Goal: Communication & Community: Participate in discussion

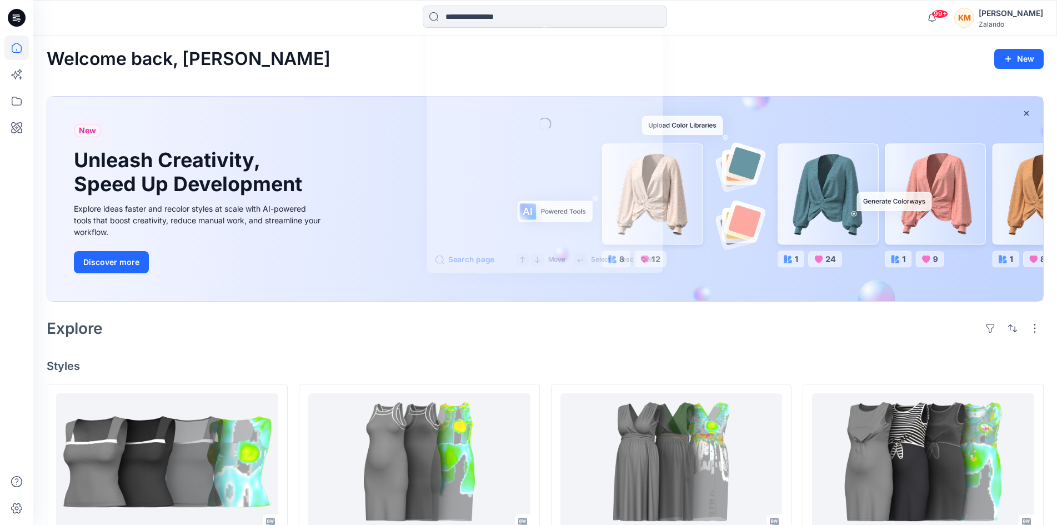
scroll to position [111, 0]
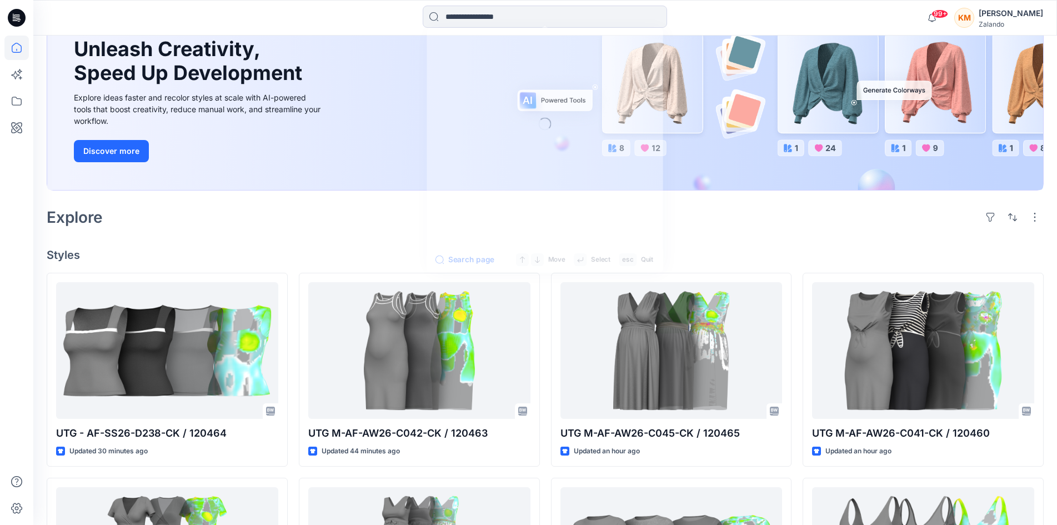
click at [453, 19] on input at bounding box center [545, 17] width 244 height 22
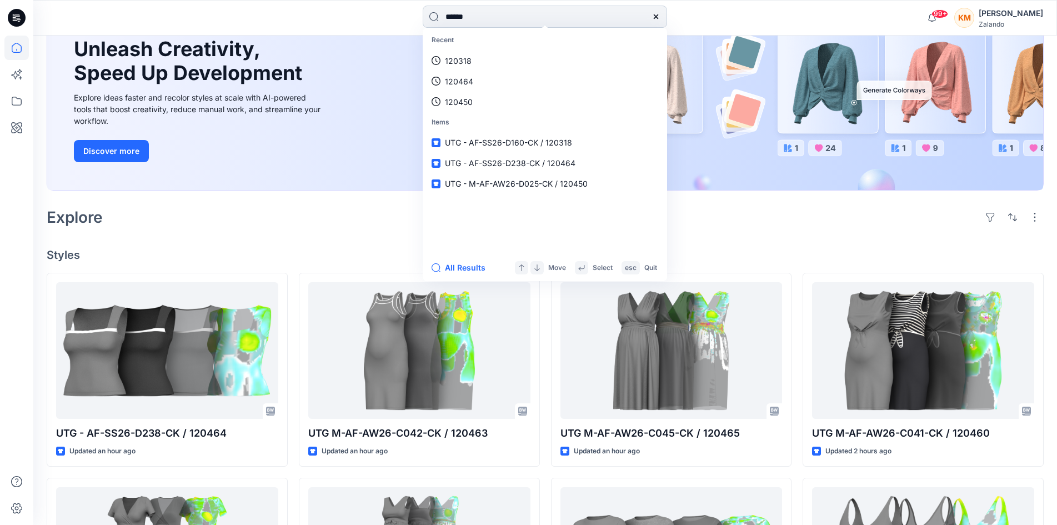
type input "******"
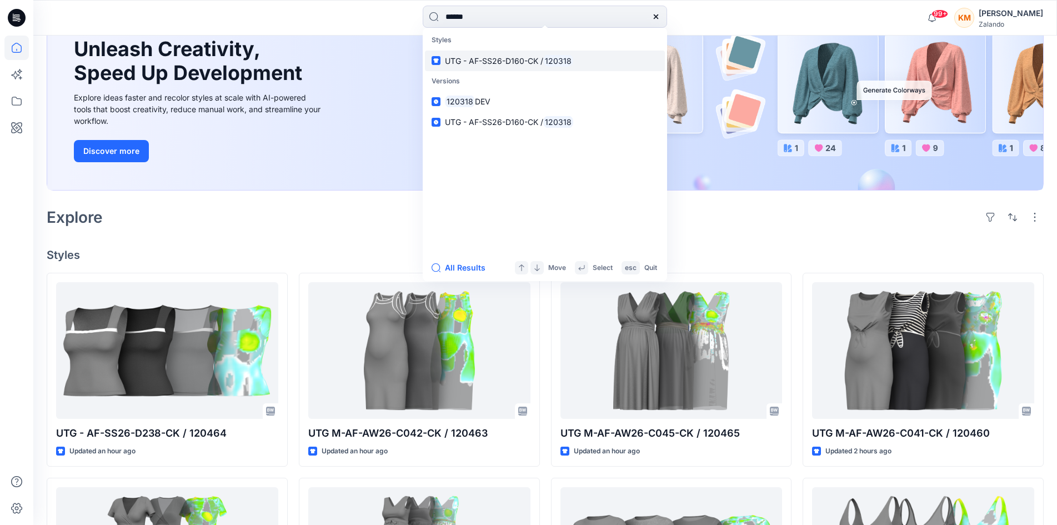
click at [467, 61] on span "UTG - AF-SS26-D160-CK /" at bounding box center [494, 60] width 98 height 9
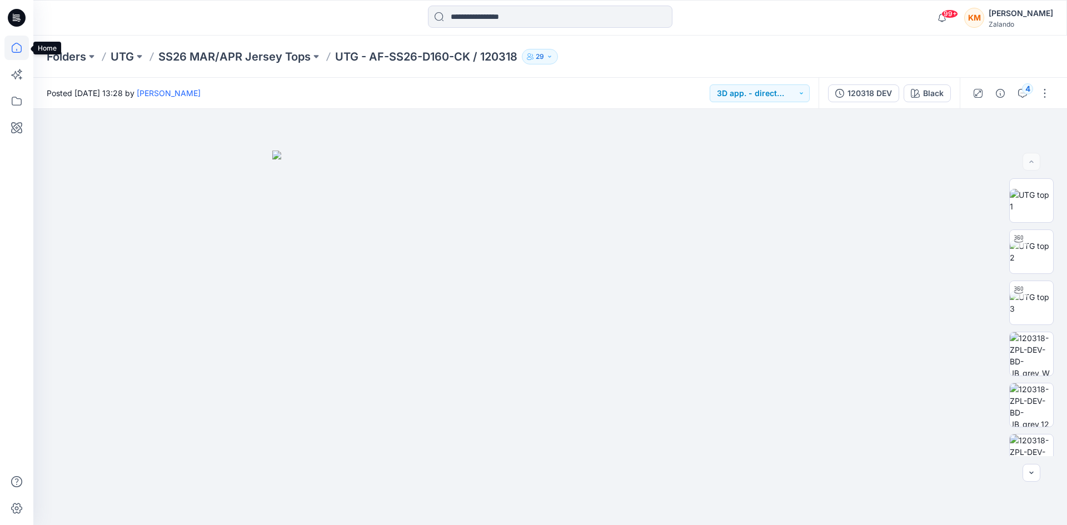
click at [14, 46] on icon at bounding box center [16, 48] width 24 height 24
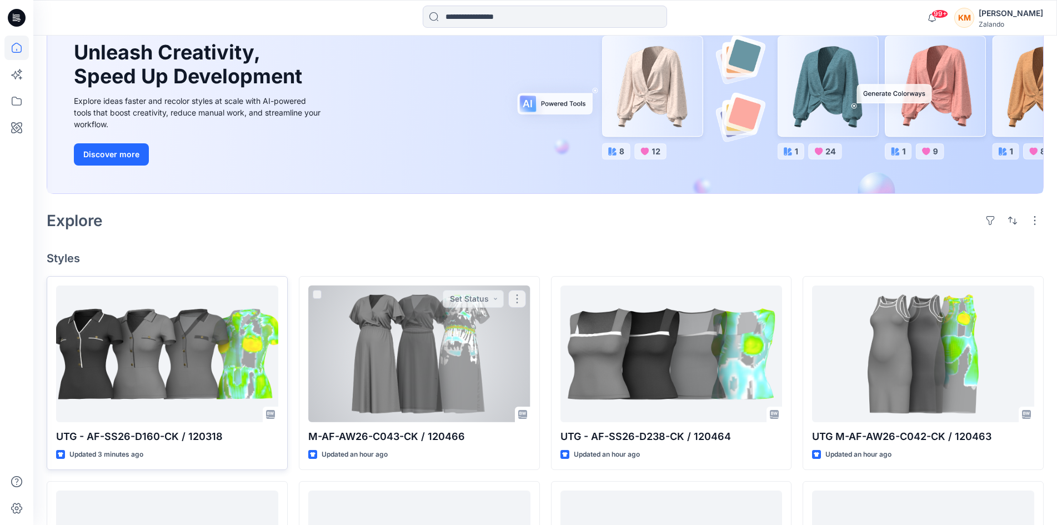
scroll to position [111, 0]
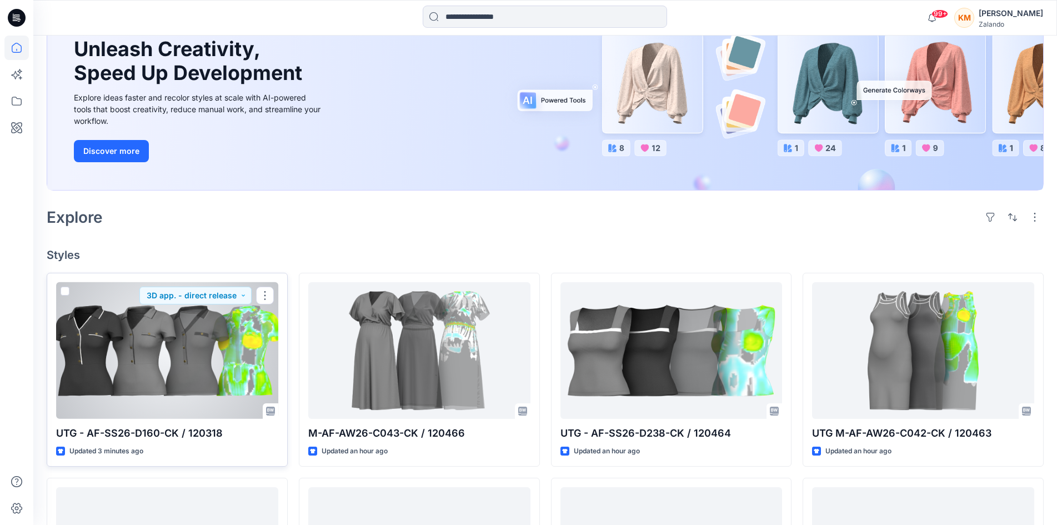
click at [199, 361] on div at bounding box center [167, 350] width 222 height 137
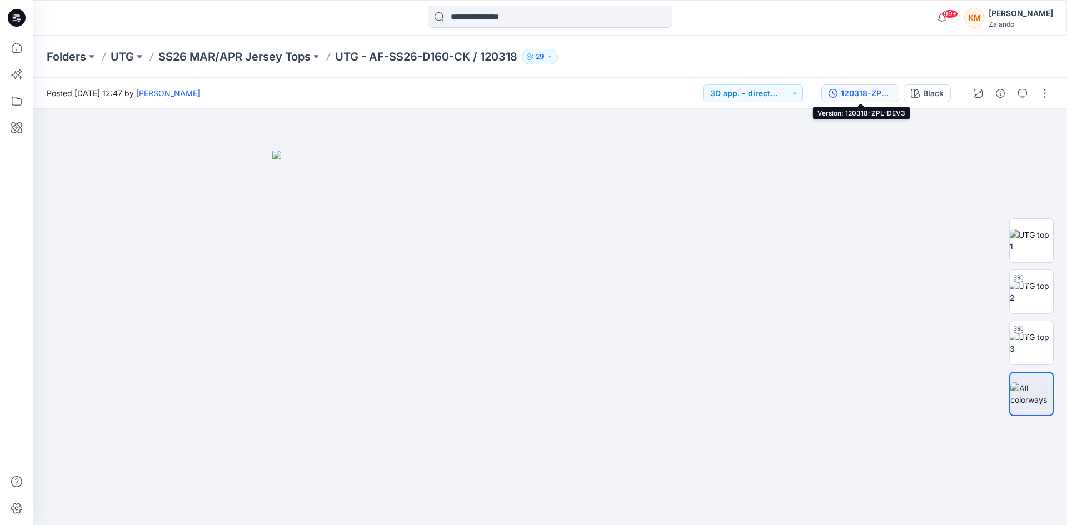
click at [866, 91] on div "120318-ZPL-DEV3" at bounding box center [866, 93] width 51 height 12
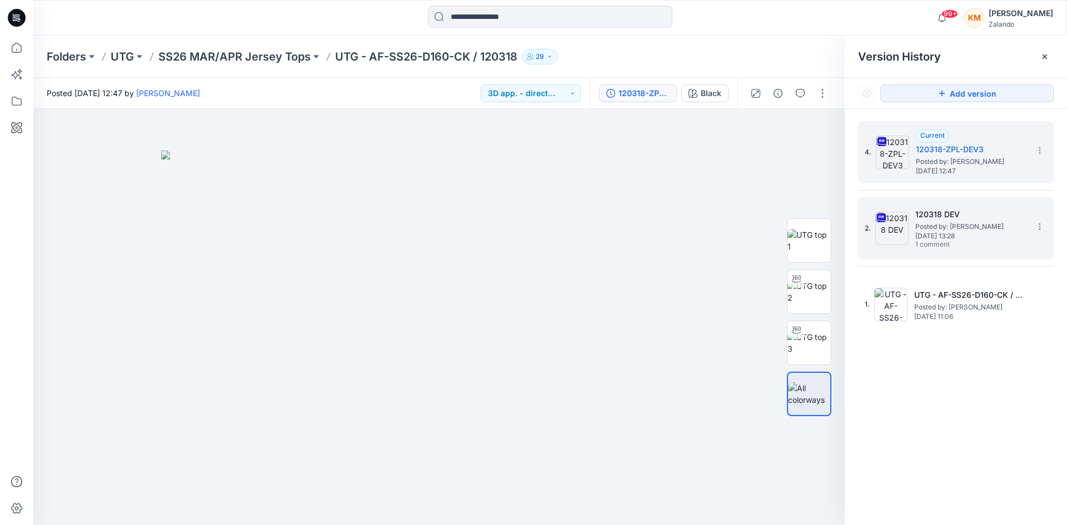
click at [960, 216] on h5 "120318 DEV" at bounding box center [970, 214] width 111 height 13
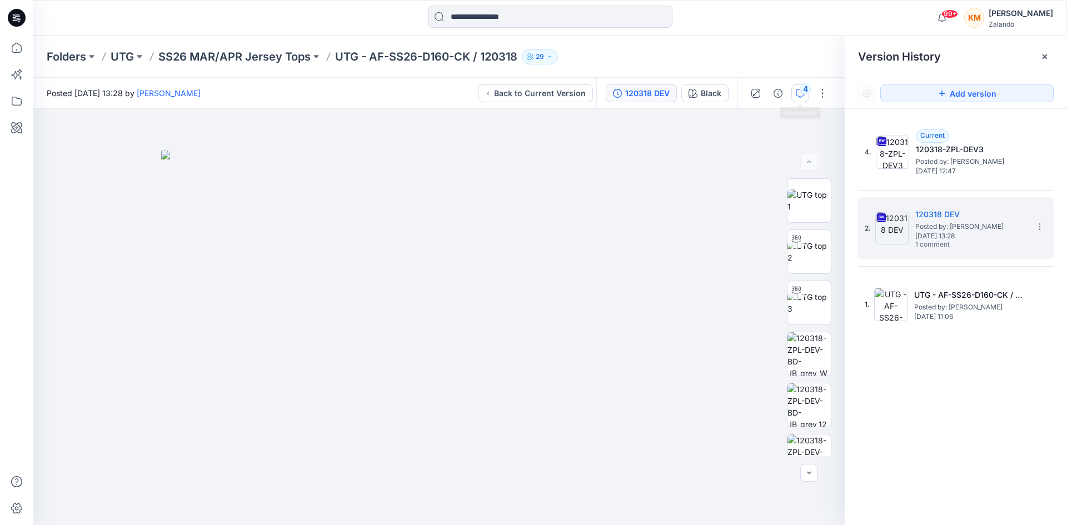
click at [805, 90] on div "4" at bounding box center [805, 88] width 11 height 11
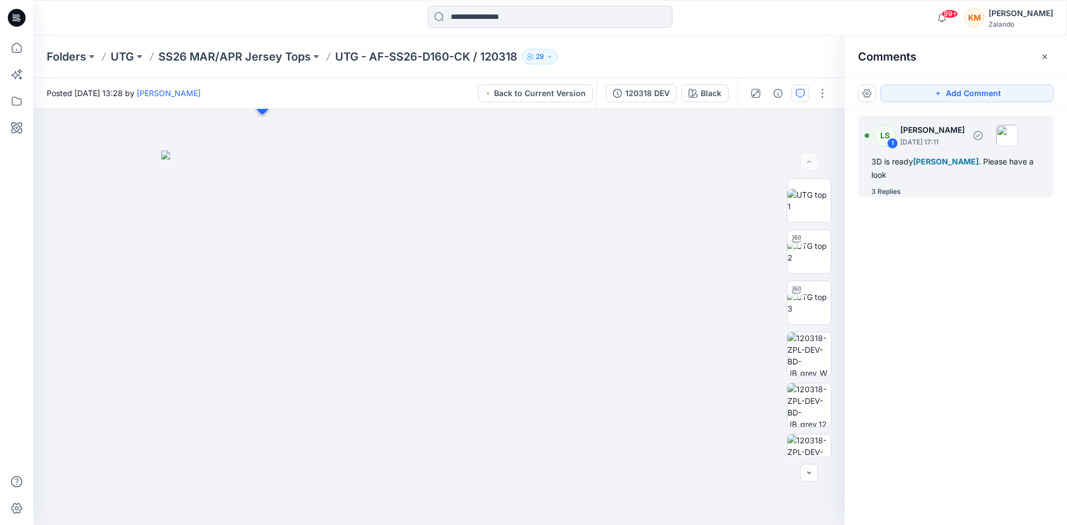
click at [906, 186] on div "3 Replies" at bounding box center [962, 191] width 182 height 11
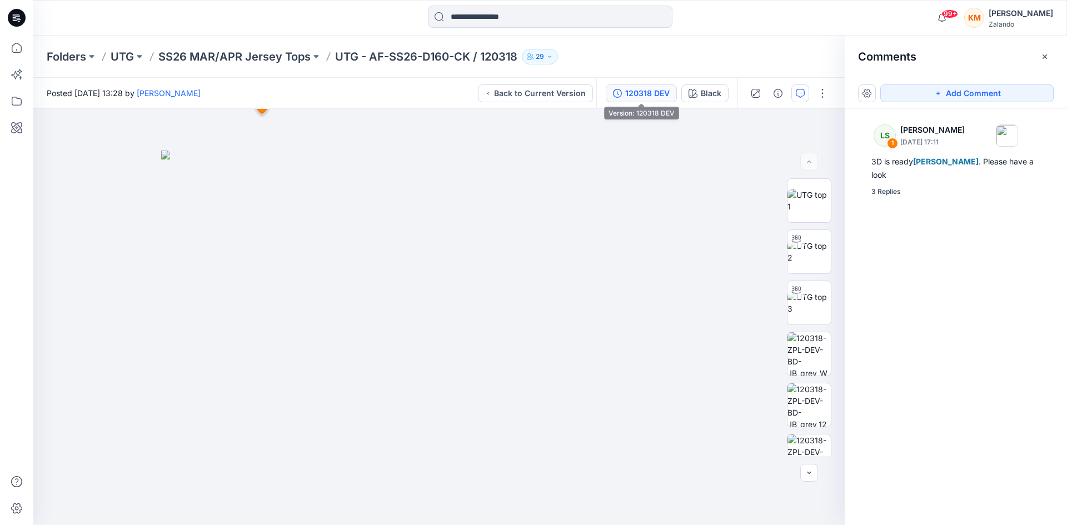
click at [647, 96] on div "120318 DEV" at bounding box center [647, 93] width 44 height 12
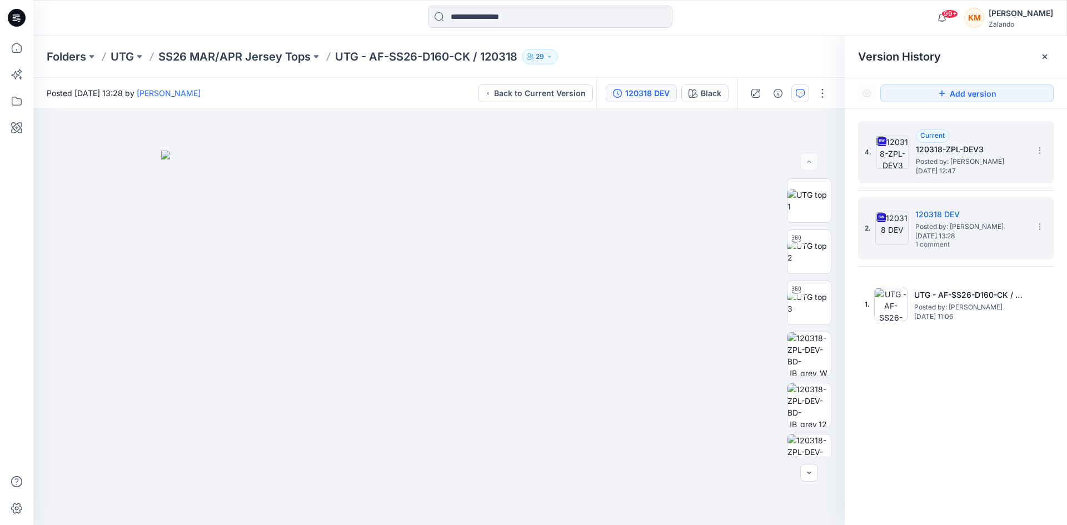
click at [942, 164] on span "Posted by: [PERSON_NAME]" at bounding box center [971, 161] width 111 height 11
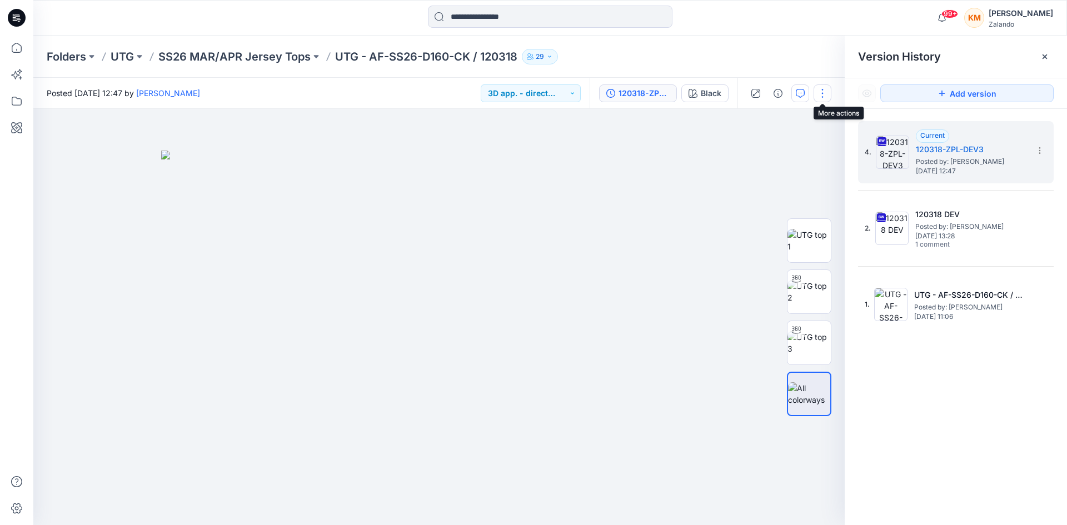
click at [822, 95] on button "button" at bounding box center [822, 93] width 18 height 18
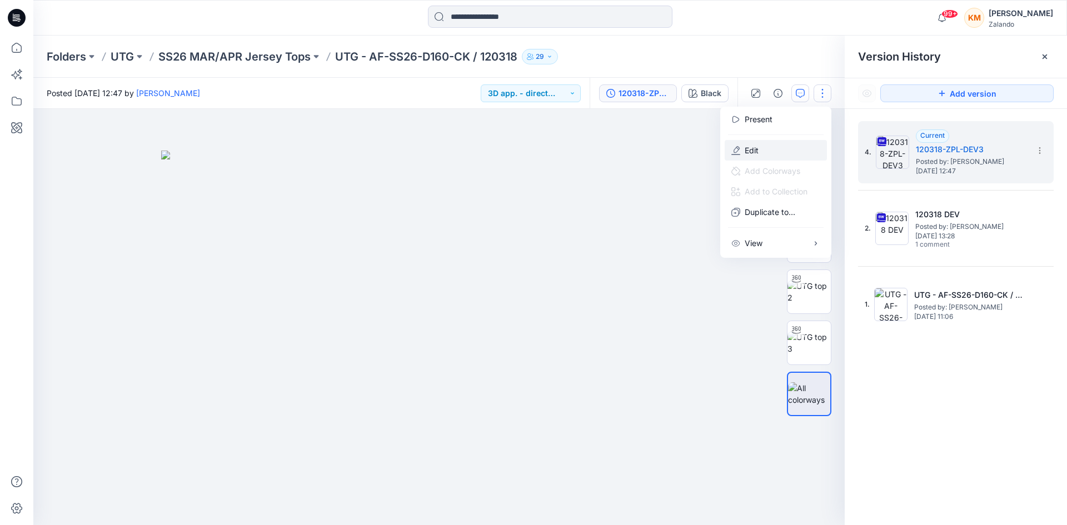
click at [756, 149] on p "Edit" at bounding box center [752, 150] width 14 height 12
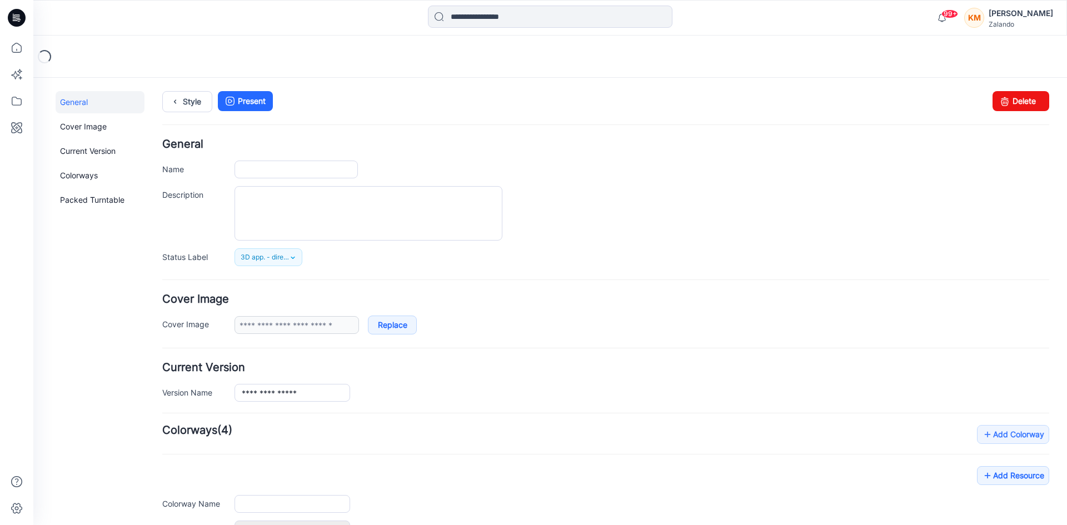
type input "**********"
type input "*****"
type input "**********"
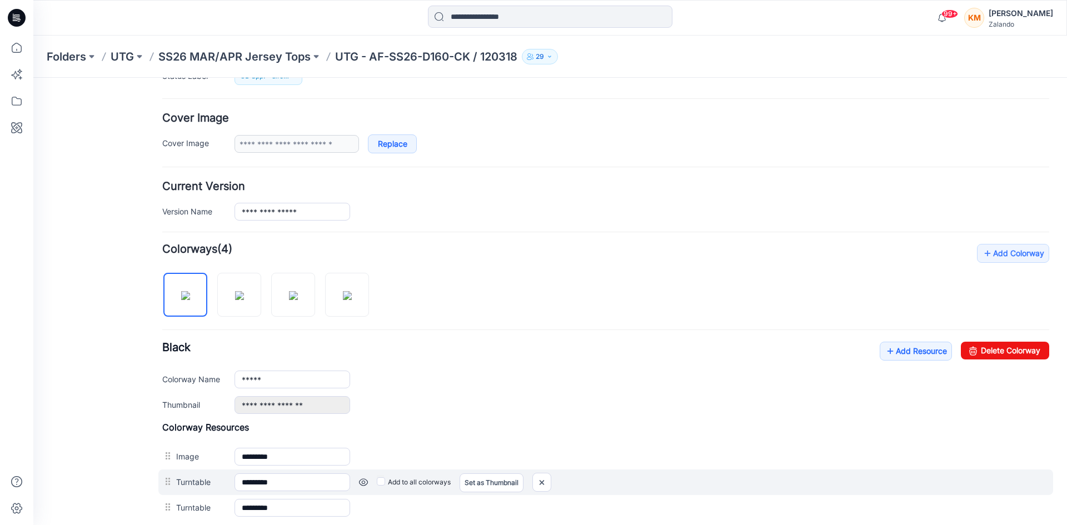
scroll to position [304, 0]
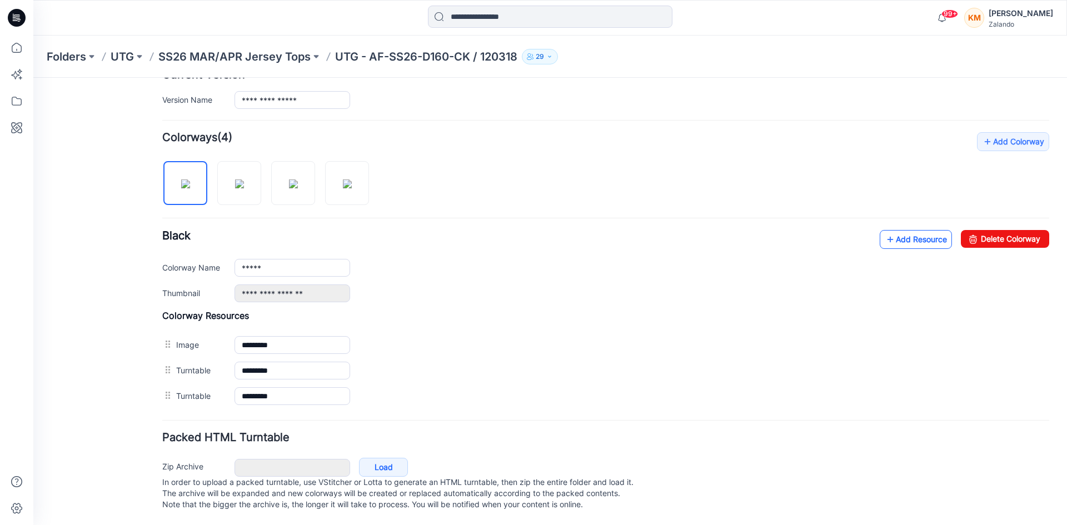
click at [885, 231] on icon at bounding box center [890, 240] width 11 height 18
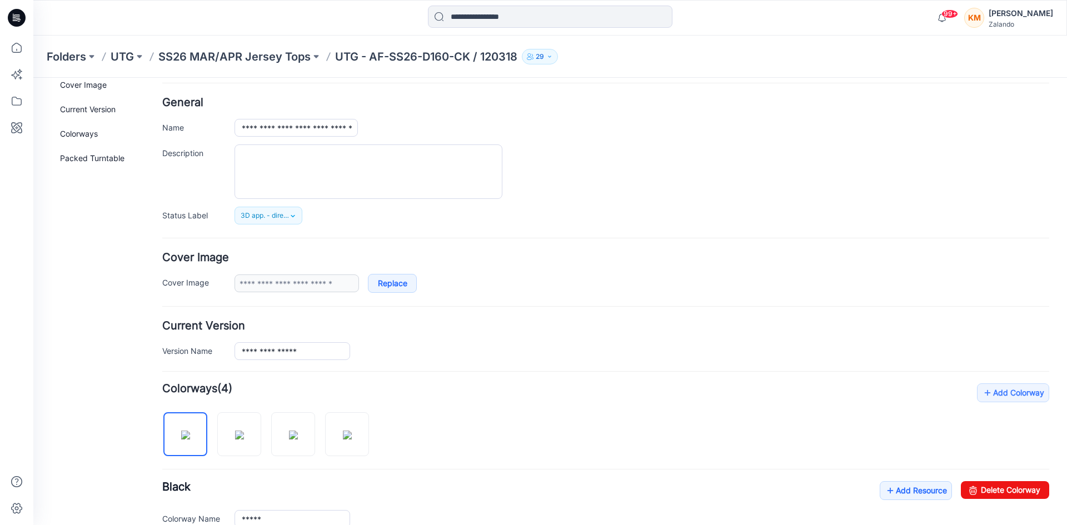
scroll to position [0, 0]
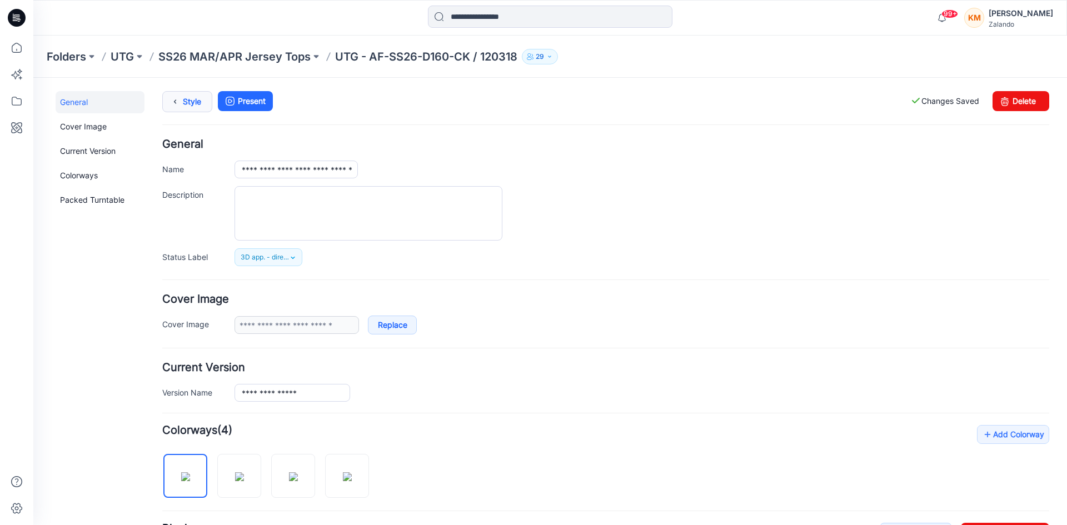
click at [182, 101] on icon at bounding box center [175, 102] width 16 height 20
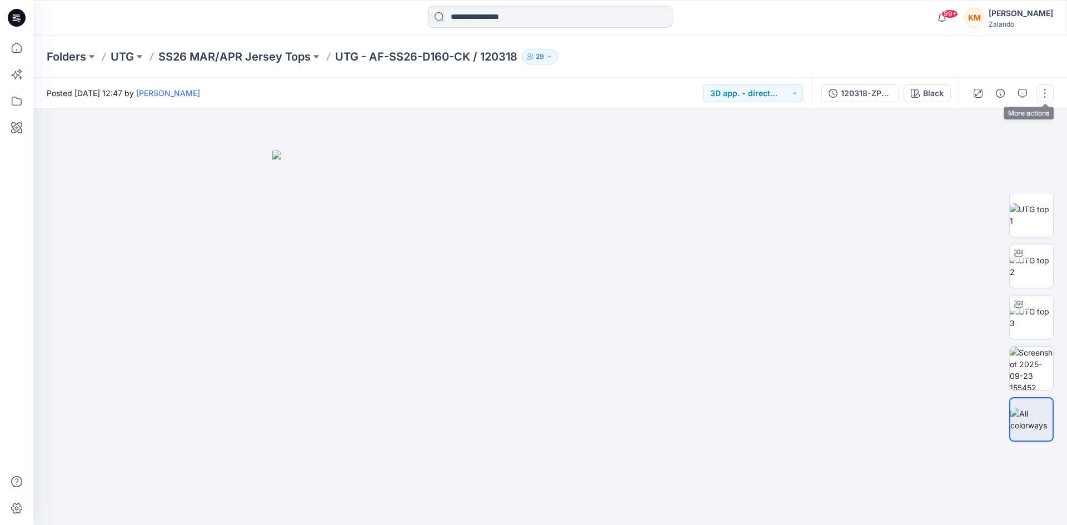
click at [1046, 92] on button "button" at bounding box center [1045, 93] width 18 height 18
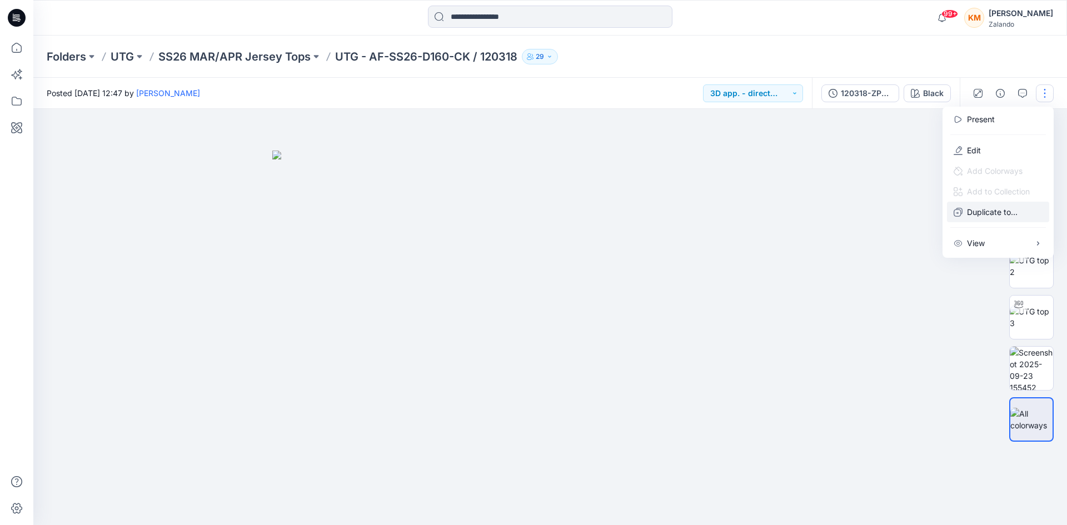
click at [984, 214] on p "Duplicate to..." at bounding box center [992, 212] width 51 height 12
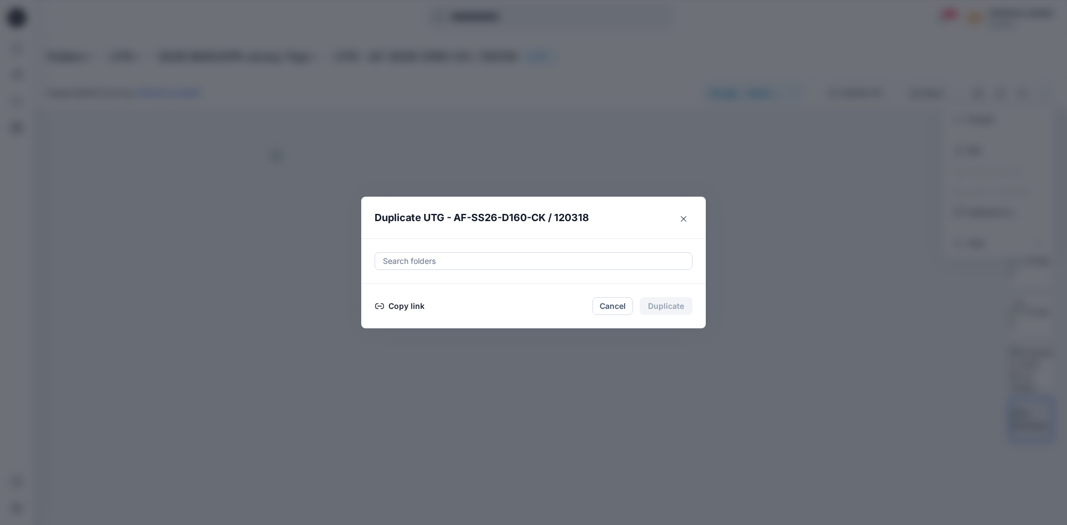
click at [399, 306] on button "Copy link" at bounding box center [399, 305] width 51 height 13
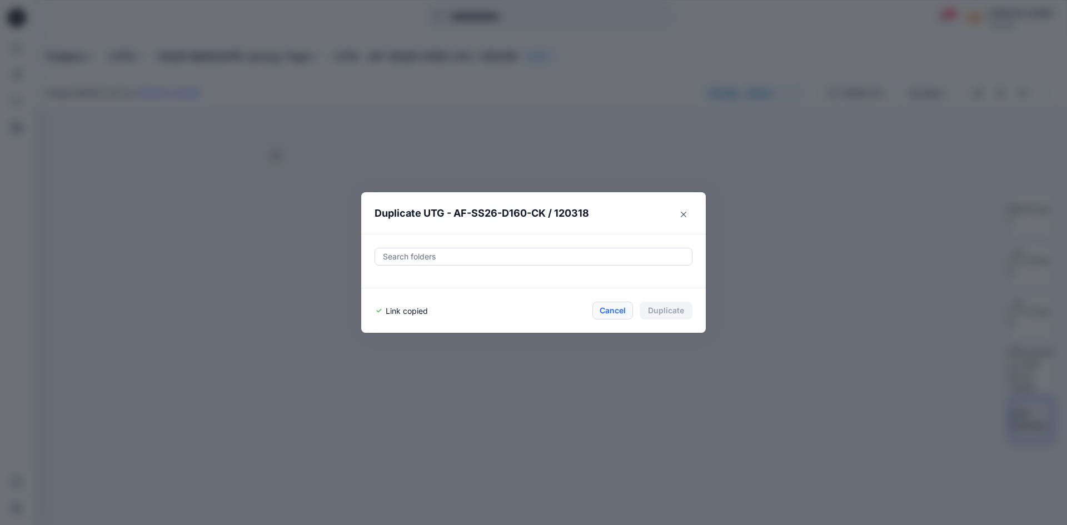
click at [613, 313] on button "Cancel" at bounding box center [612, 311] width 41 height 18
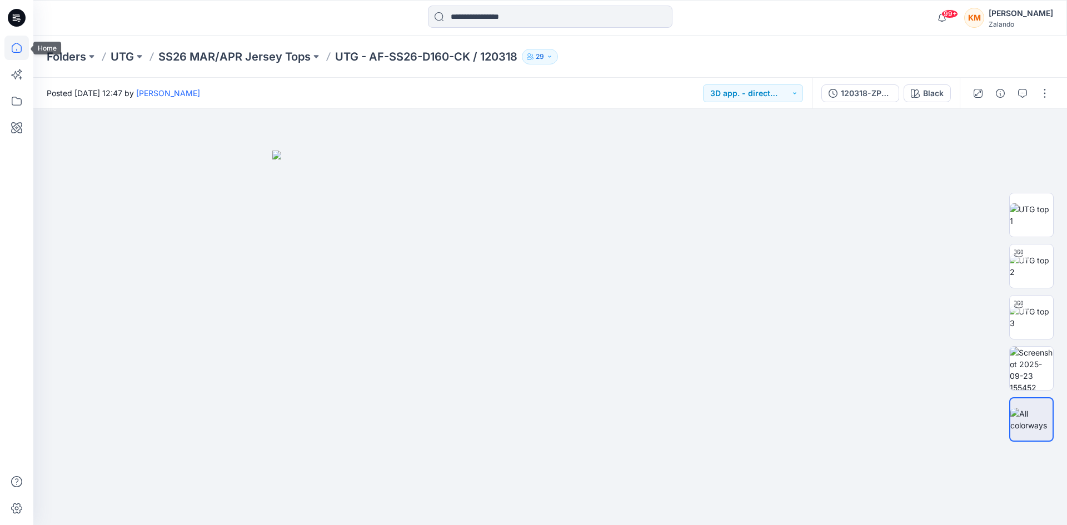
click at [12, 43] on icon at bounding box center [16, 48] width 24 height 24
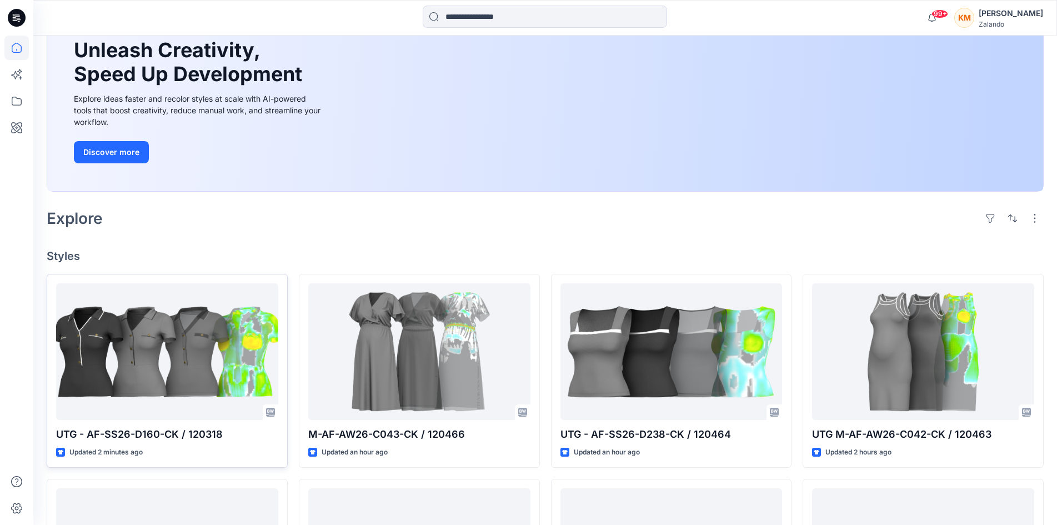
scroll to position [111, 0]
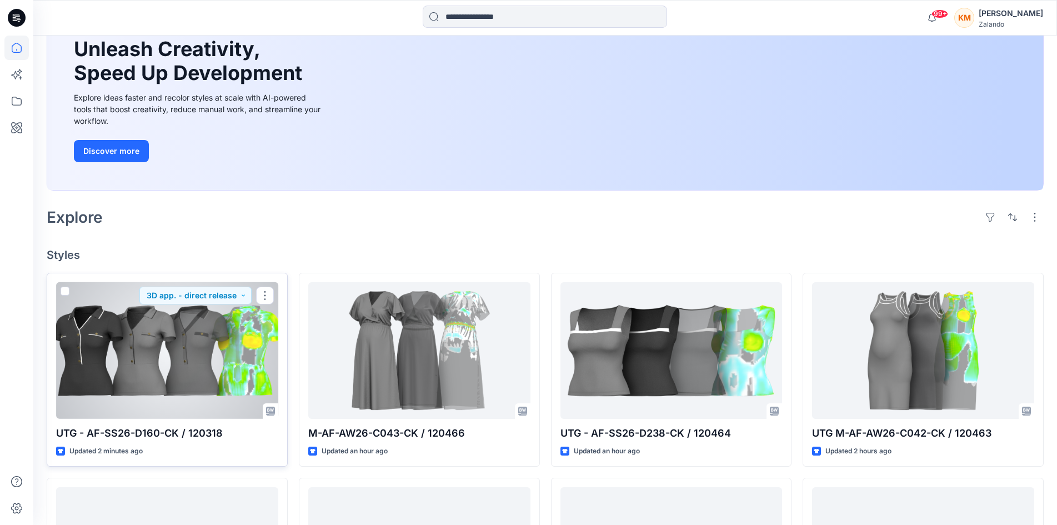
click at [204, 342] on div at bounding box center [167, 350] width 222 height 137
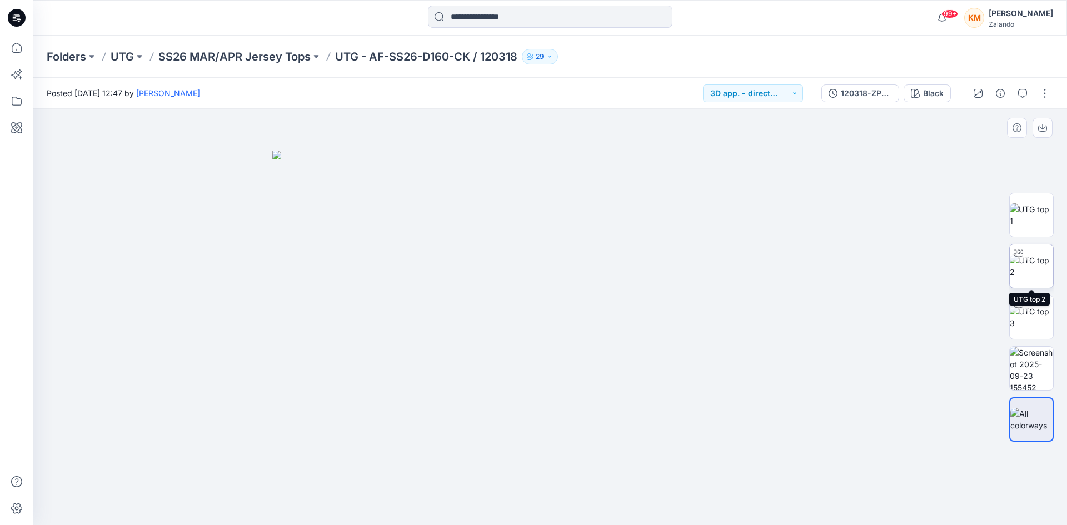
click at [1028, 267] on img at bounding box center [1031, 265] width 43 height 23
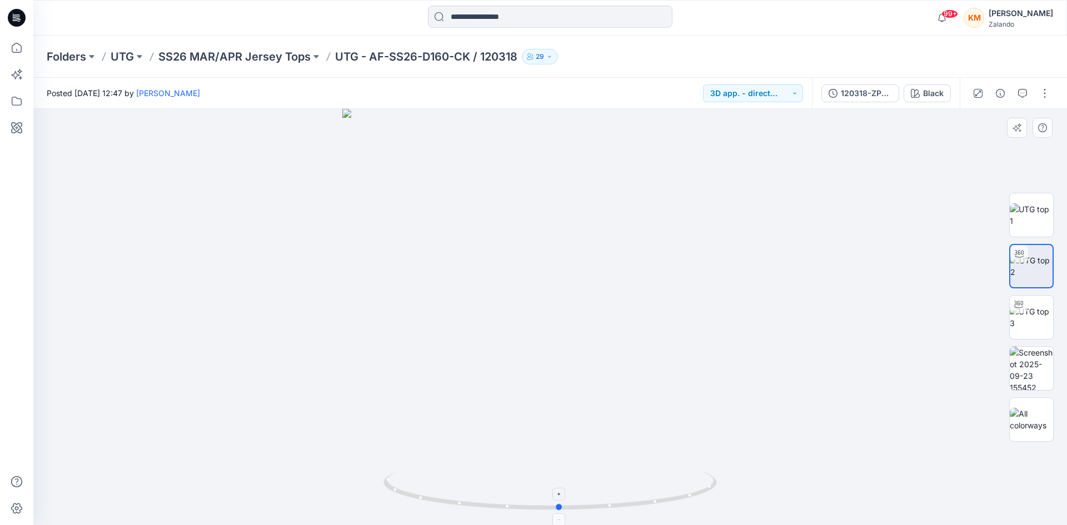
drag, startPoint x: 686, startPoint y: 496, endPoint x: 696, endPoint y: 492, distance: 10.4
click at [14, 43] on icon at bounding box center [16, 48] width 24 height 24
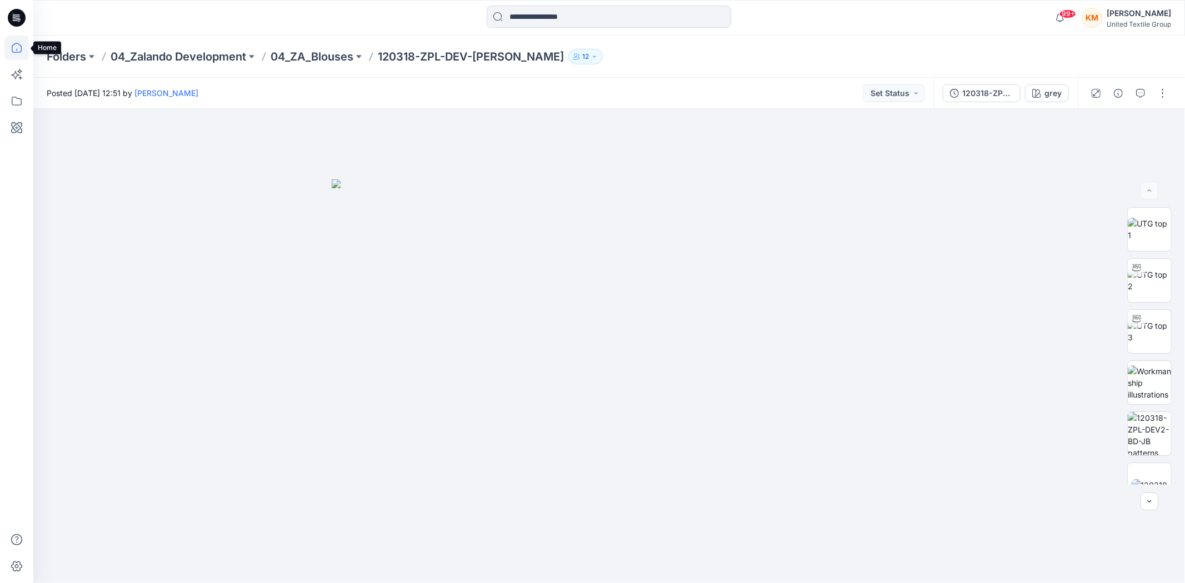
click at [14, 48] on icon at bounding box center [16, 48] width 24 height 24
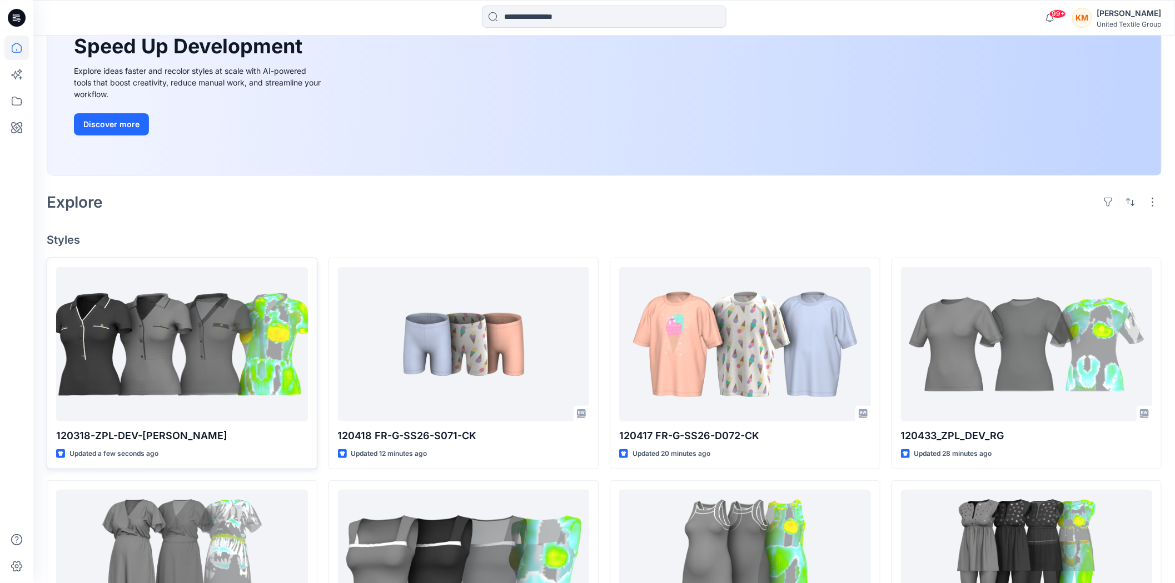
scroll to position [185, 0]
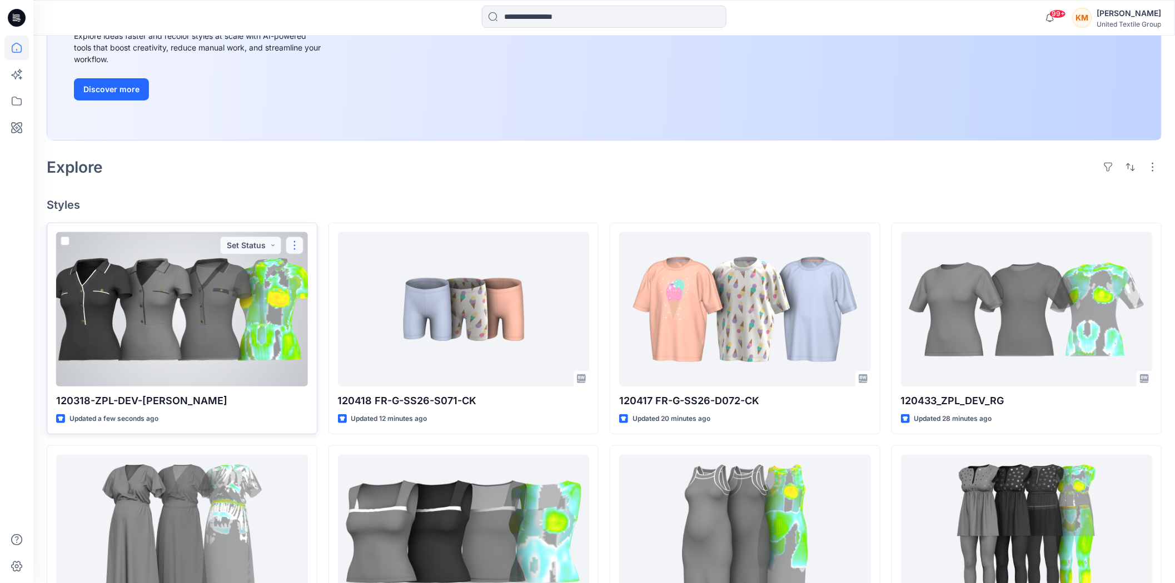
click at [298, 243] on button "button" at bounding box center [295, 246] width 18 height 18
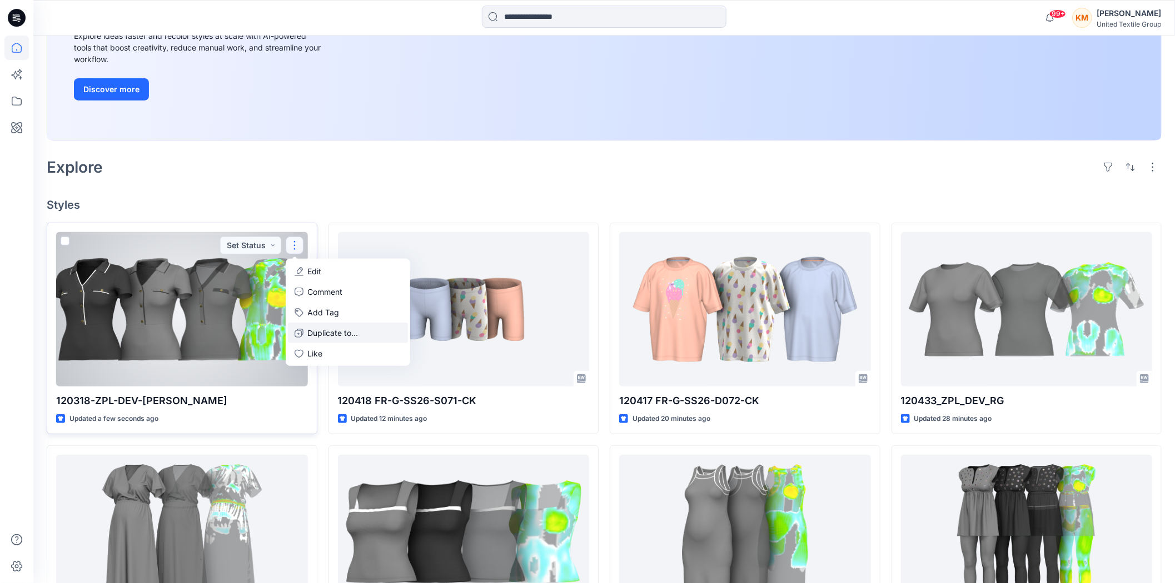
click at [331, 328] on p "Duplicate to..." at bounding box center [333, 333] width 51 height 12
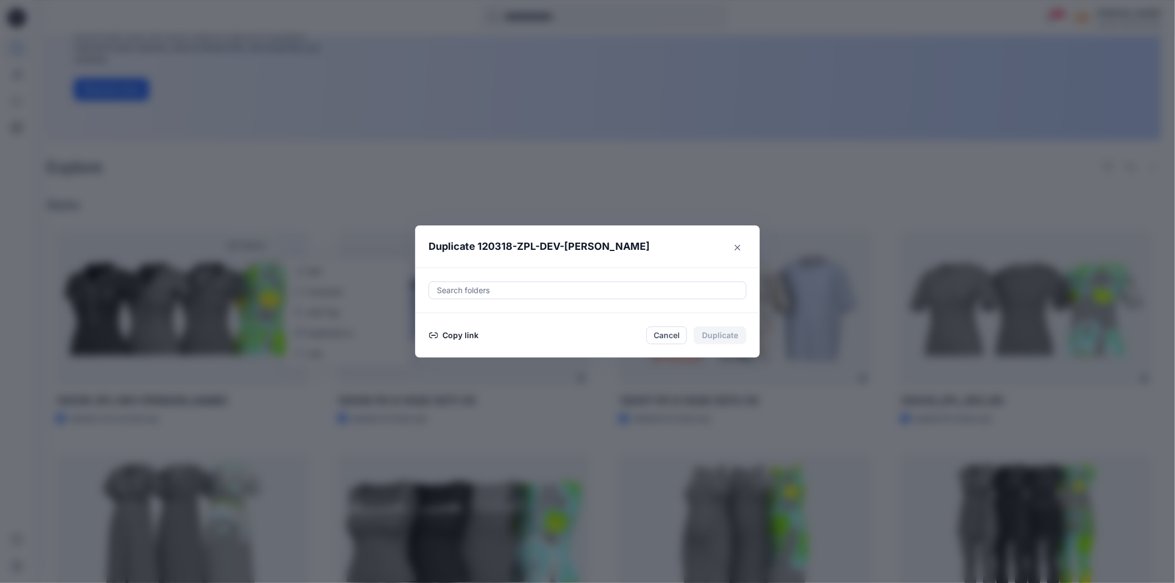
click at [465, 336] on button "Copy link" at bounding box center [453, 335] width 51 height 13
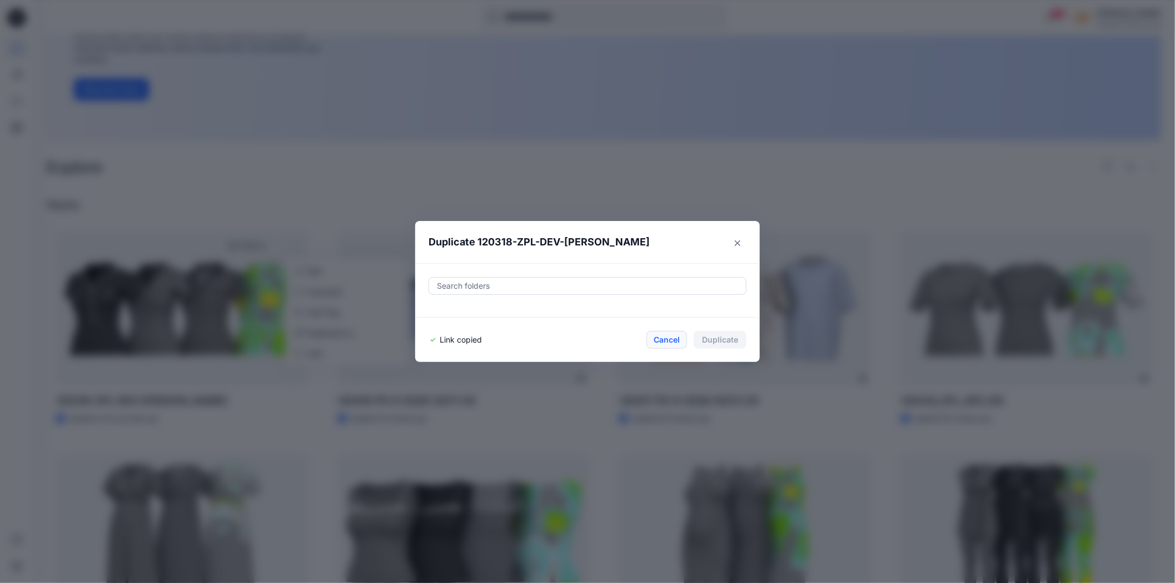
drag, startPoint x: 678, startPoint y: 340, endPoint x: 656, endPoint y: 303, distance: 43.6
click at [678, 339] on button "Cancel" at bounding box center [666, 340] width 41 height 18
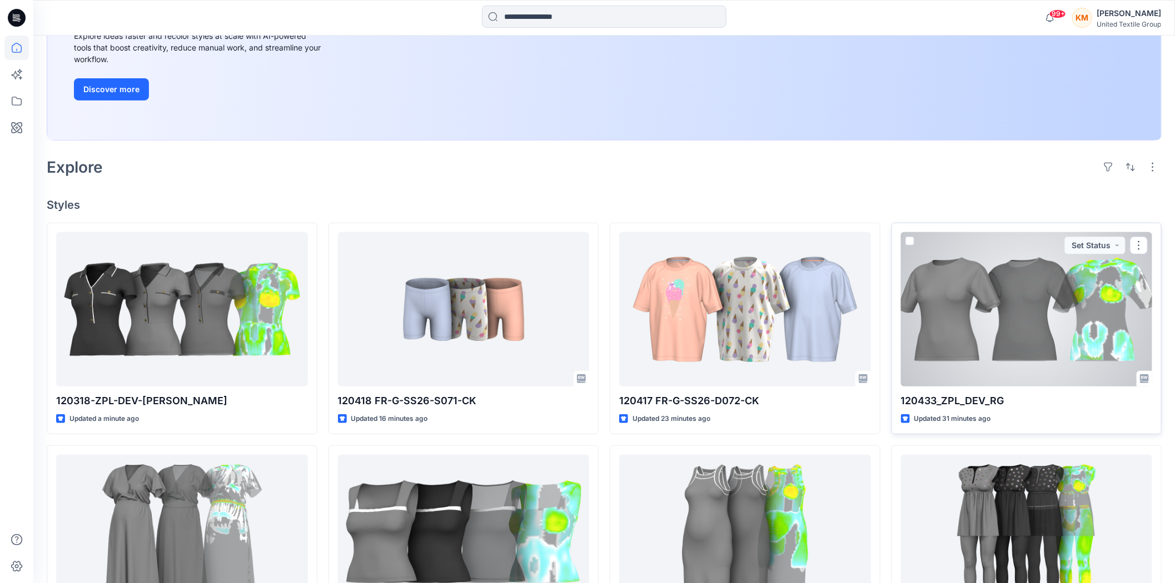
click at [1043, 306] on div at bounding box center [1027, 309] width 252 height 154
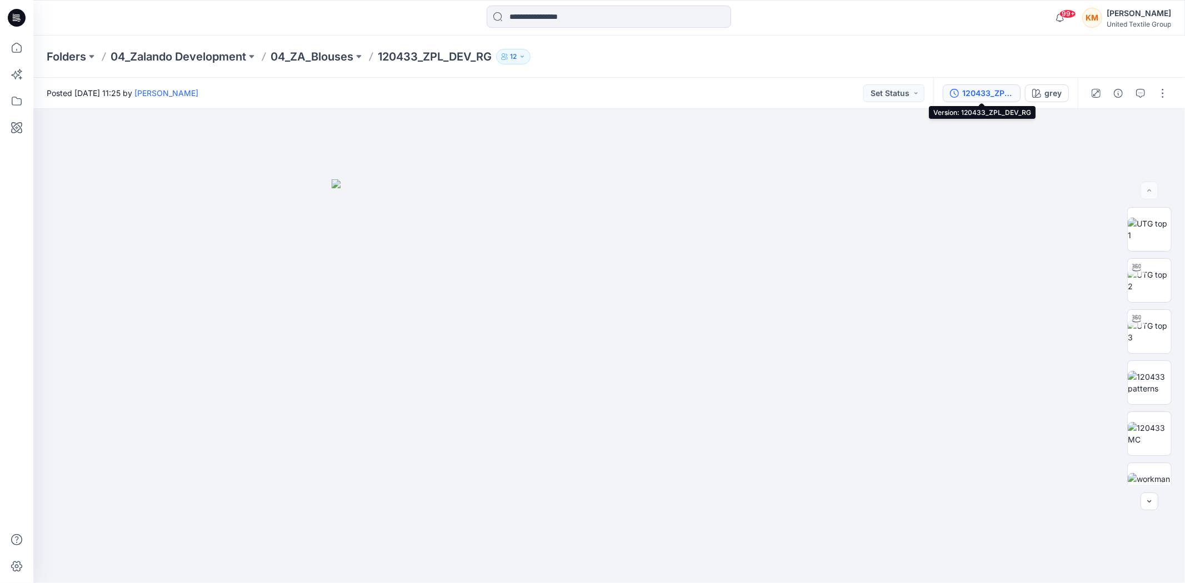
click at [979, 88] on div "120433_ZPL_DEV_RG" at bounding box center [987, 93] width 51 height 12
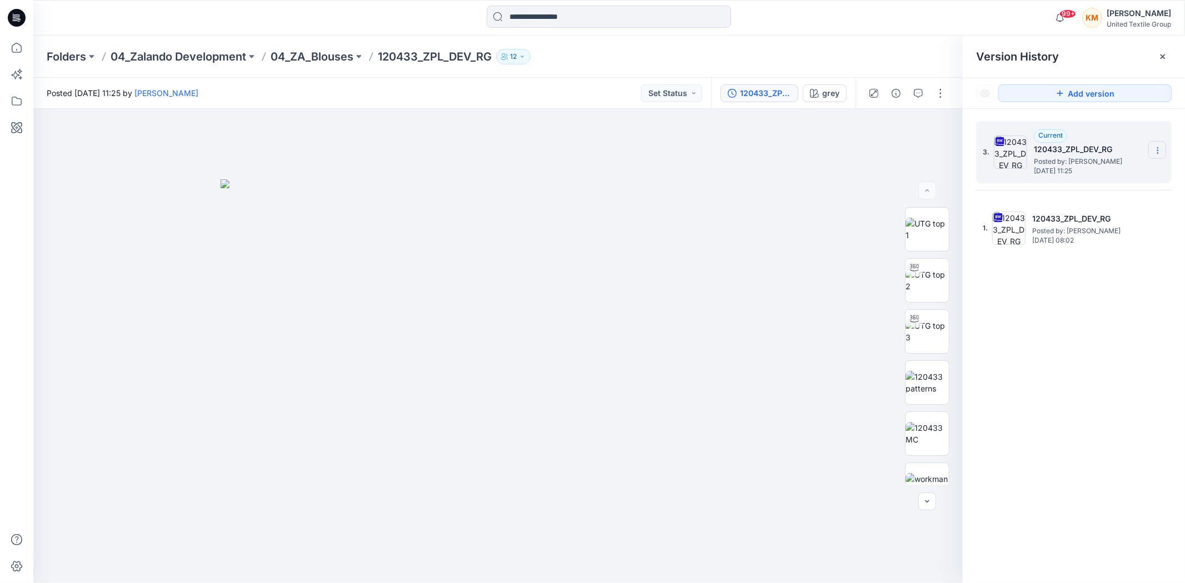
click at [1164, 147] on section at bounding box center [1157, 150] width 18 height 18
click at [1101, 172] on span "Download Source BW File" at bounding box center [1101, 172] width 93 height 13
click at [18, 44] on icon at bounding box center [16, 48] width 24 height 24
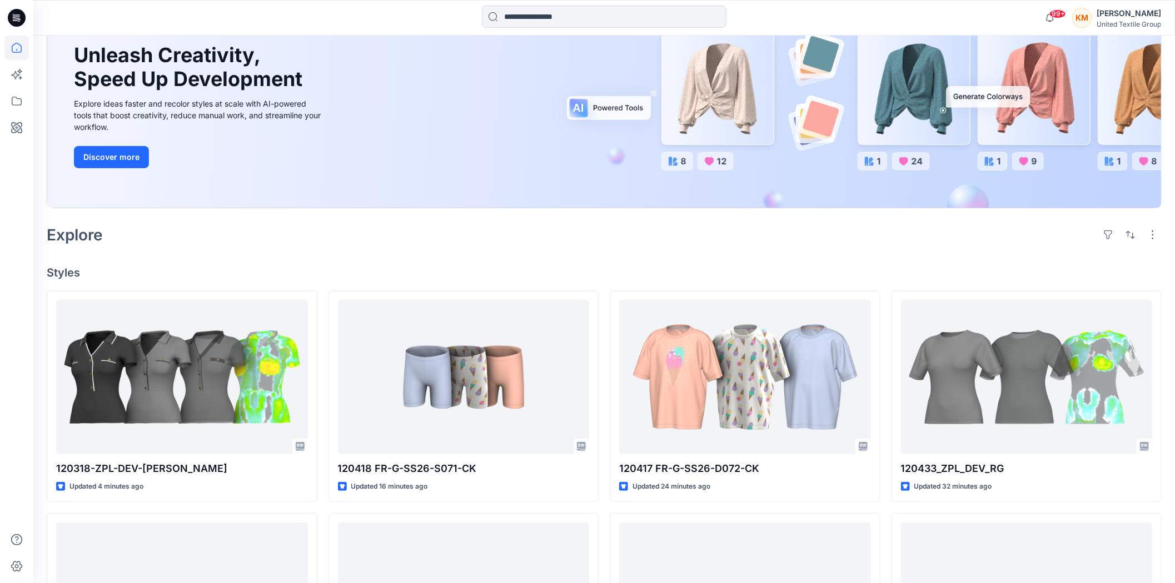
scroll to position [185, 0]
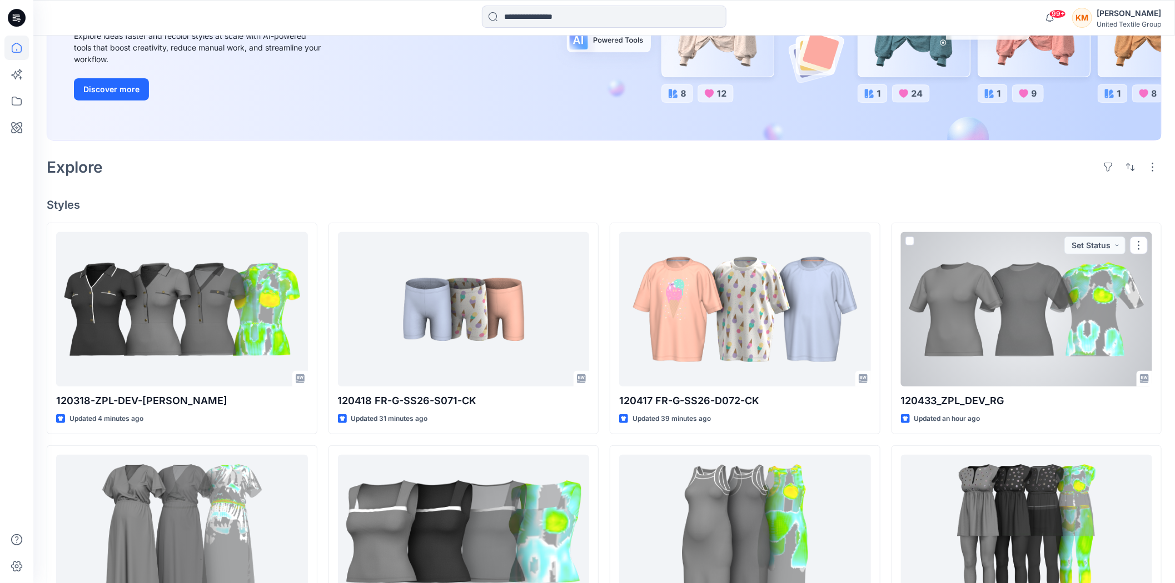
click at [1050, 328] on div at bounding box center [1027, 309] width 252 height 154
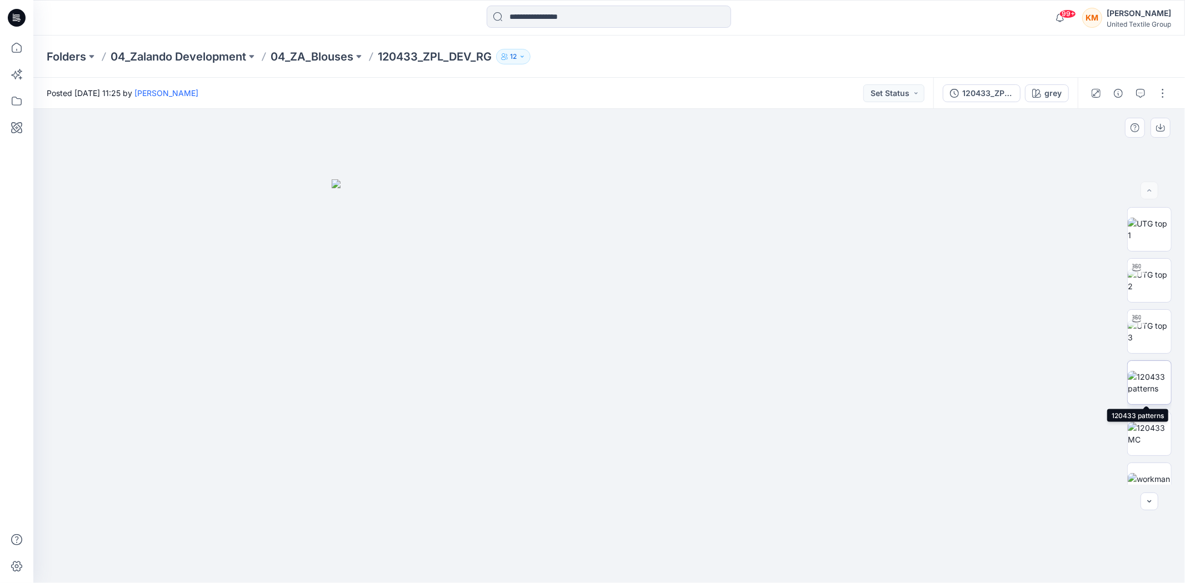
click at [1149, 380] on img at bounding box center [1149, 382] width 43 height 23
click at [1162, 126] on icon "button" at bounding box center [1160, 127] width 9 height 9
click at [1145, 440] on img at bounding box center [1149, 433] width 43 height 23
click at [1160, 124] on icon "button" at bounding box center [1160, 127] width 4 height 6
click at [1159, 474] on img at bounding box center [1149, 484] width 43 height 23
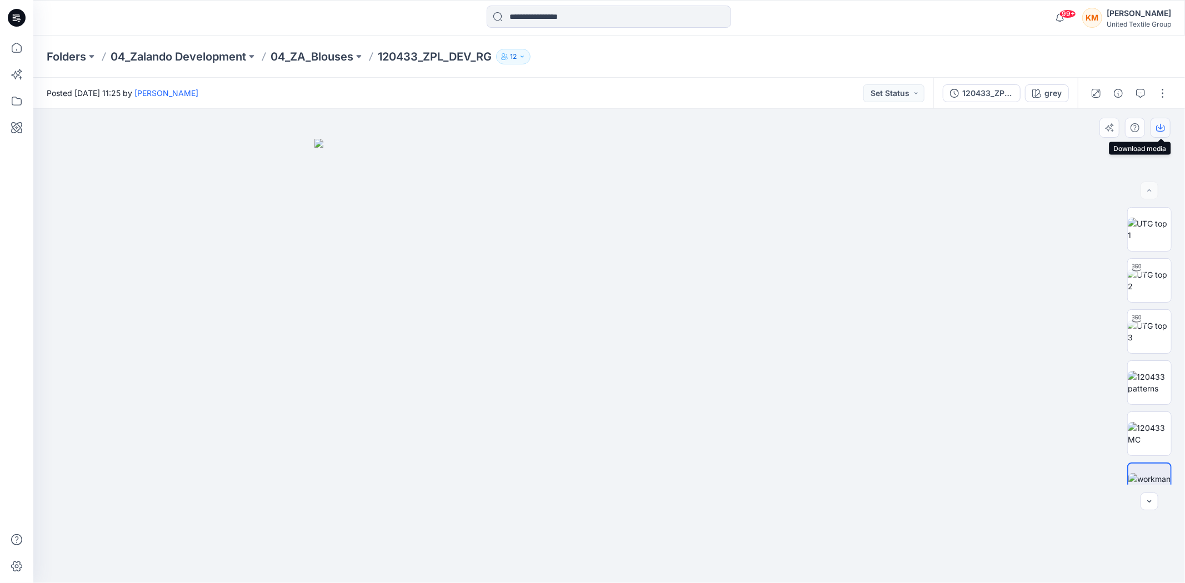
click at [1160, 126] on icon "button" at bounding box center [1160, 127] width 4 height 6
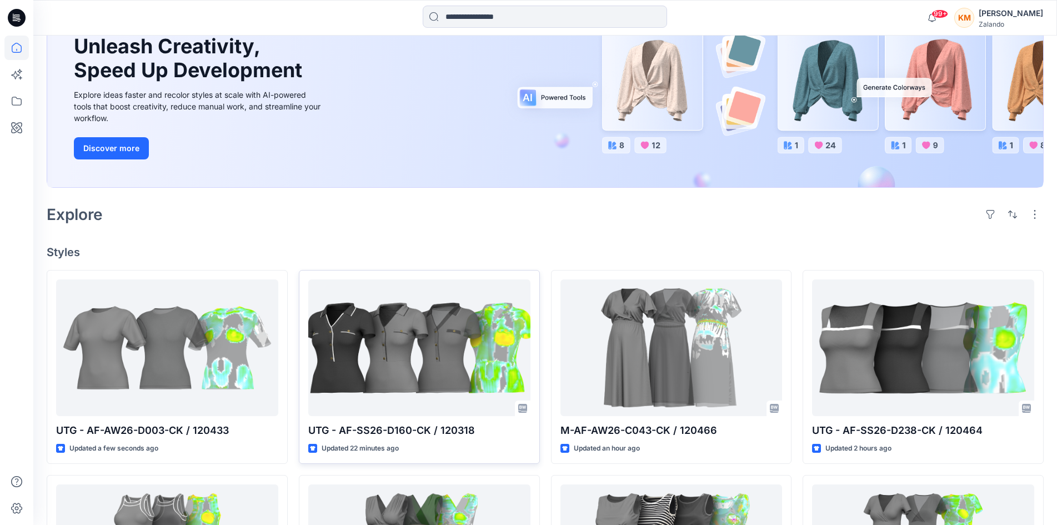
scroll to position [222, 0]
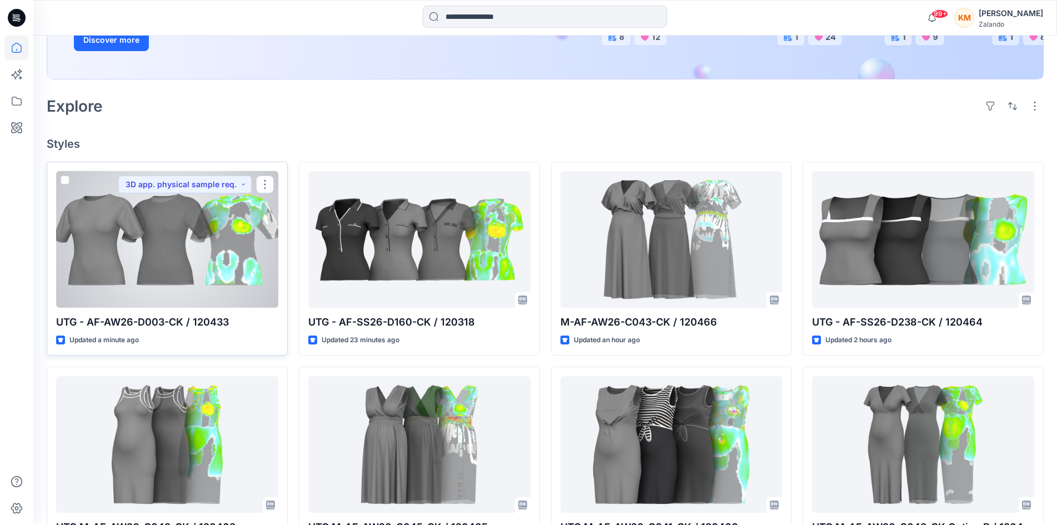
click at [183, 244] on div at bounding box center [167, 239] width 222 height 137
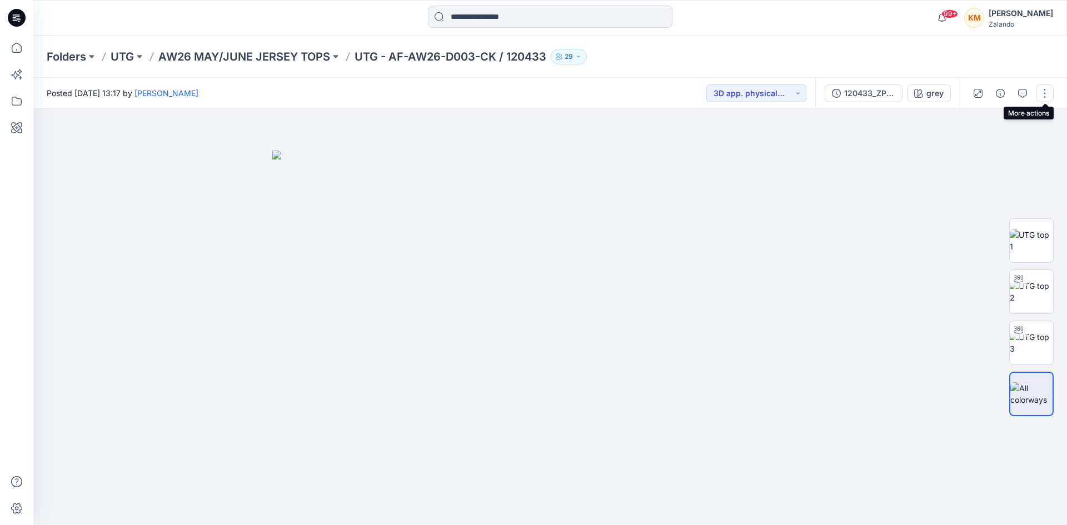
click at [1043, 93] on button "button" at bounding box center [1045, 93] width 18 height 18
click at [970, 151] on p "Edit" at bounding box center [974, 150] width 14 height 12
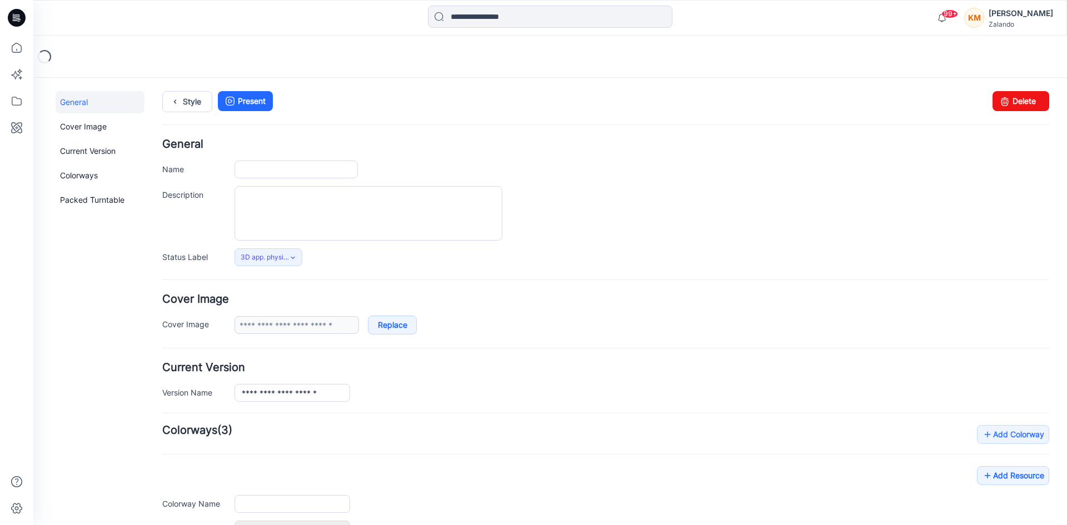
type input "**********"
type input "****"
type input "**********"
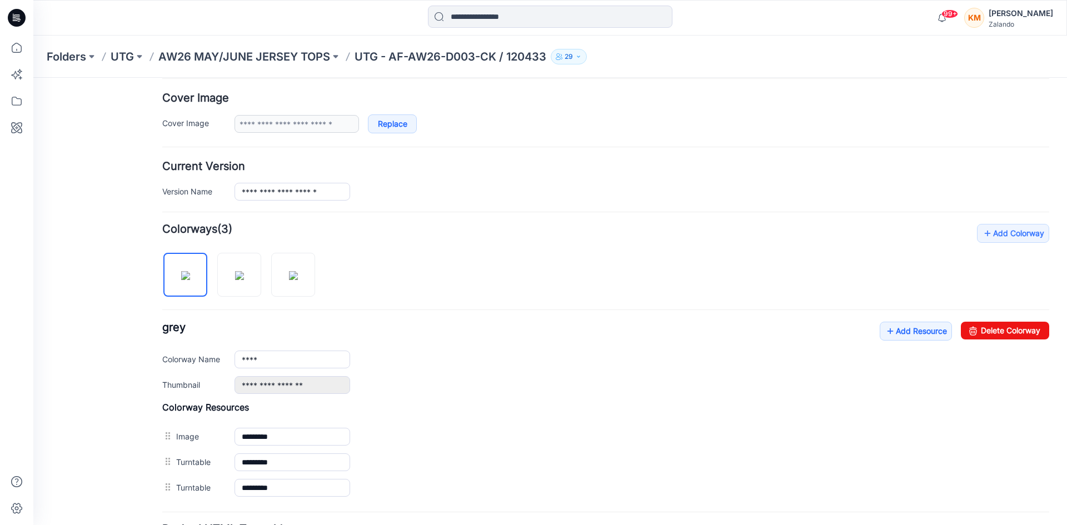
scroll to position [222, 0]
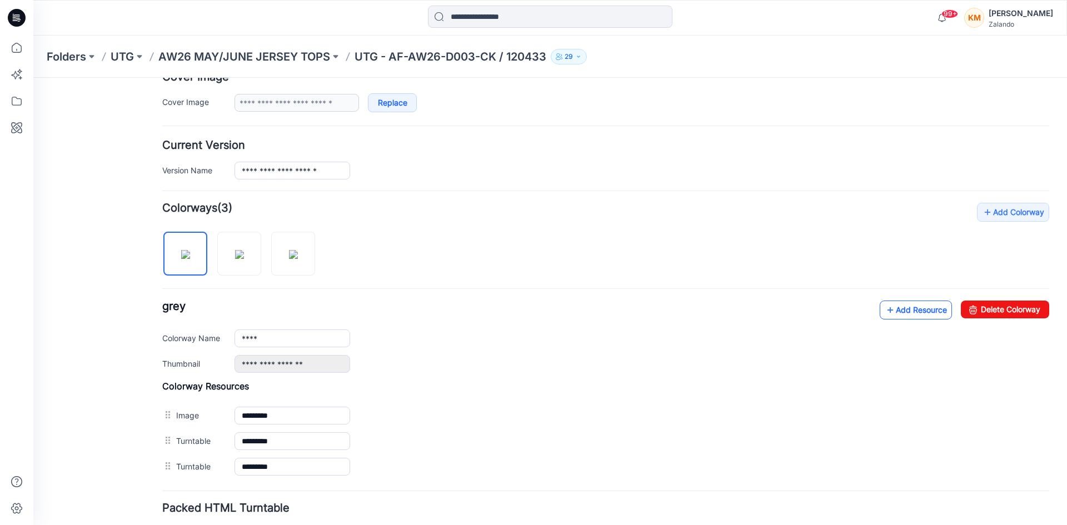
click at [907, 307] on link "Add Resource" at bounding box center [916, 310] width 72 height 19
click at [903, 307] on link "Add Resource" at bounding box center [916, 310] width 72 height 19
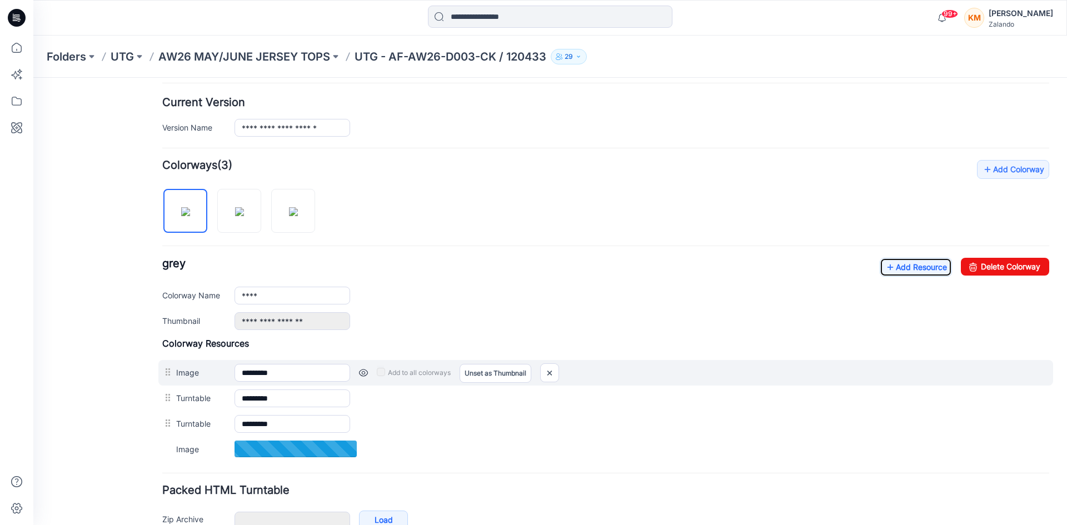
scroll to position [329, 0]
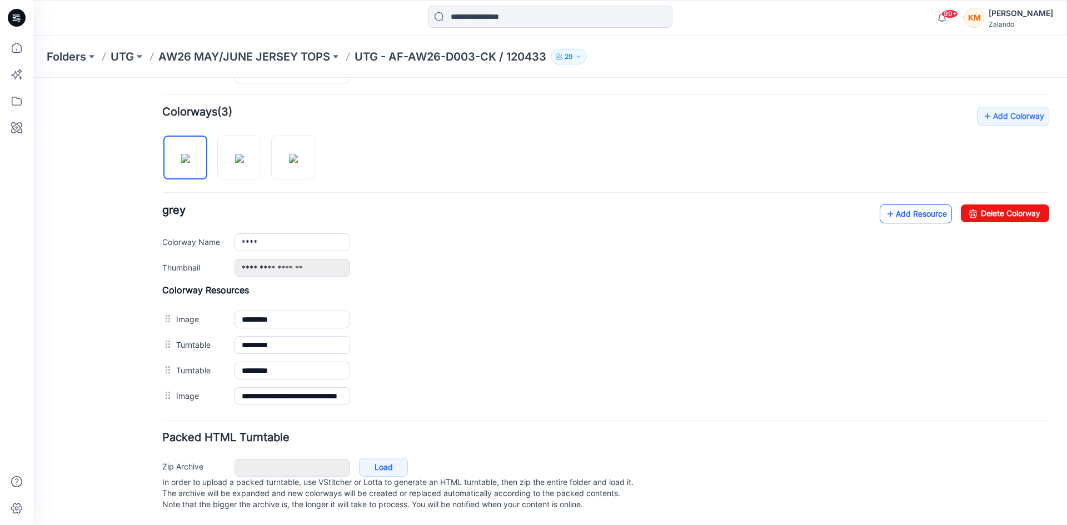
click at [908, 206] on link "Add Resource" at bounding box center [916, 213] width 72 height 19
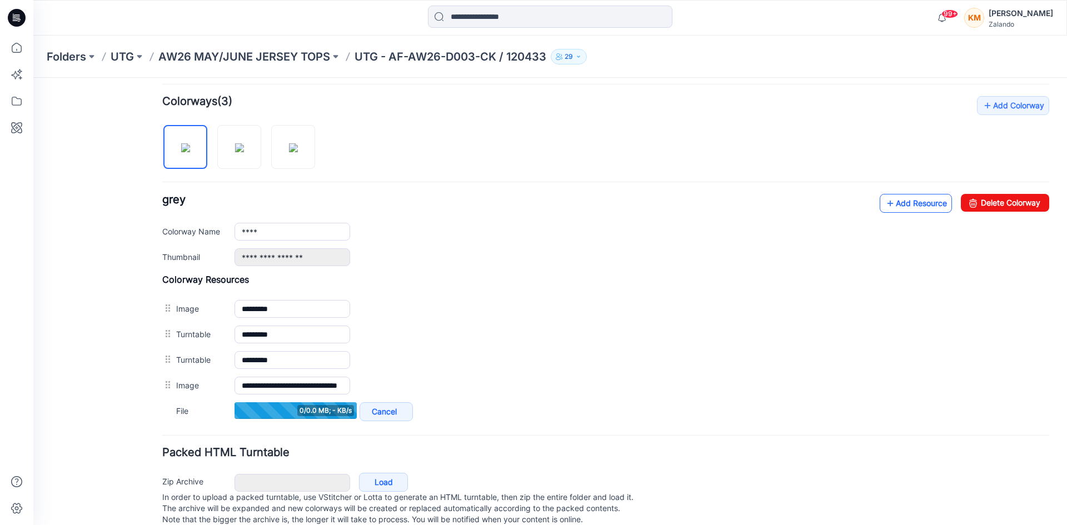
click at [910, 198] on link "Add Resource" at bounding box center [916, 203] width 72 height 19
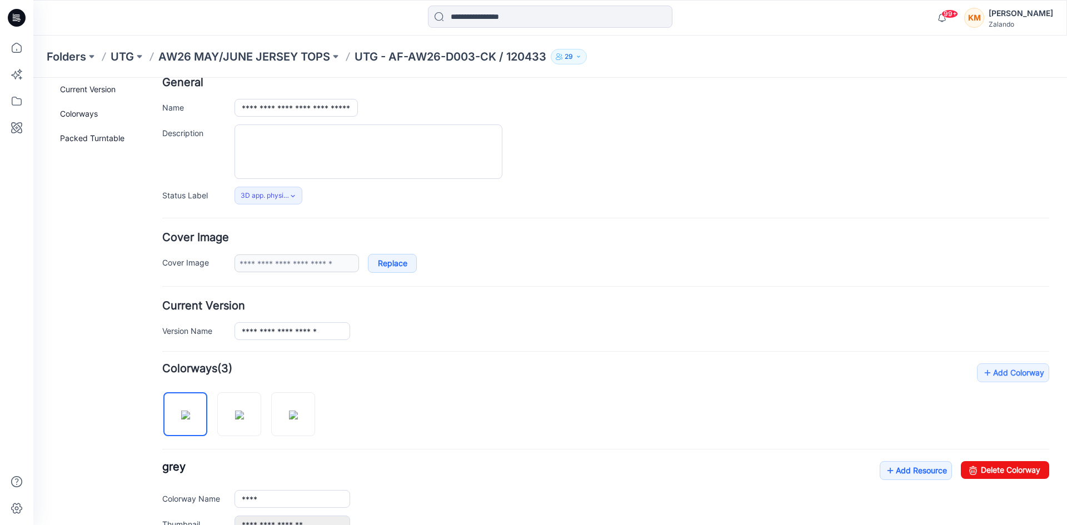
scroll to position [0, 0]
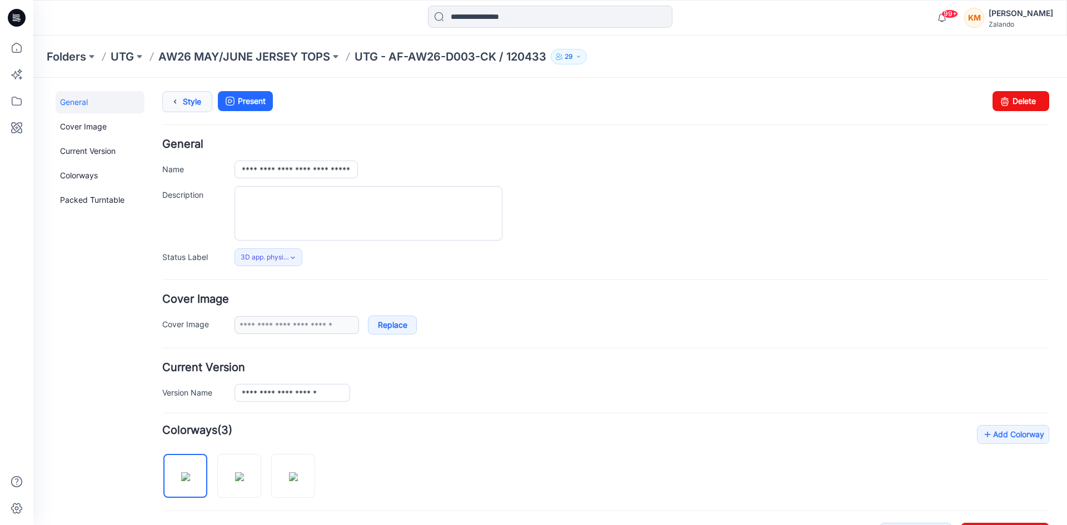
click at [188, 102] on link "Style" at bounding box center [187, 101] width 50 height 21
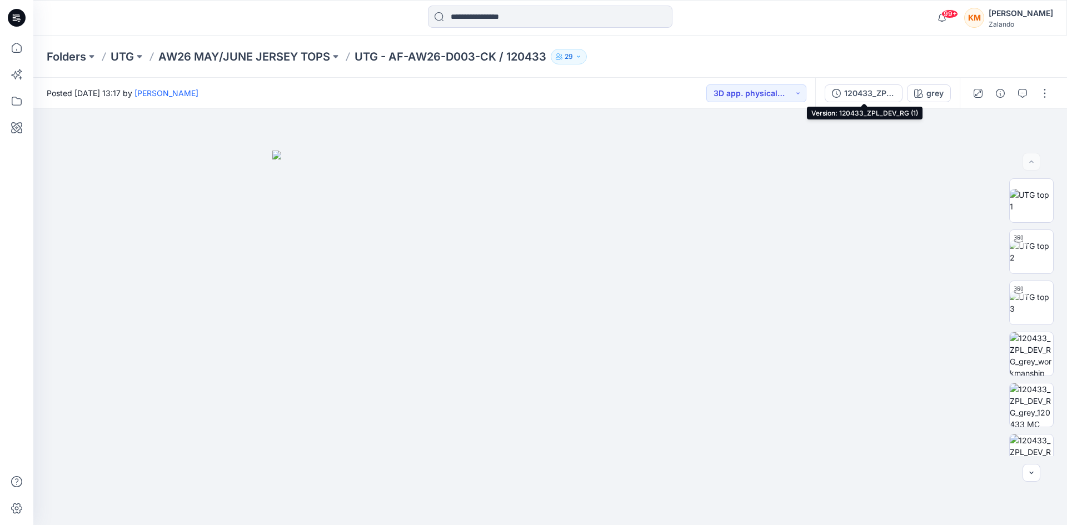
click at [871, 93] on div "120433_ZPL_DEV_RG (1)" at bounding box center [869, 93] width 51 height 12
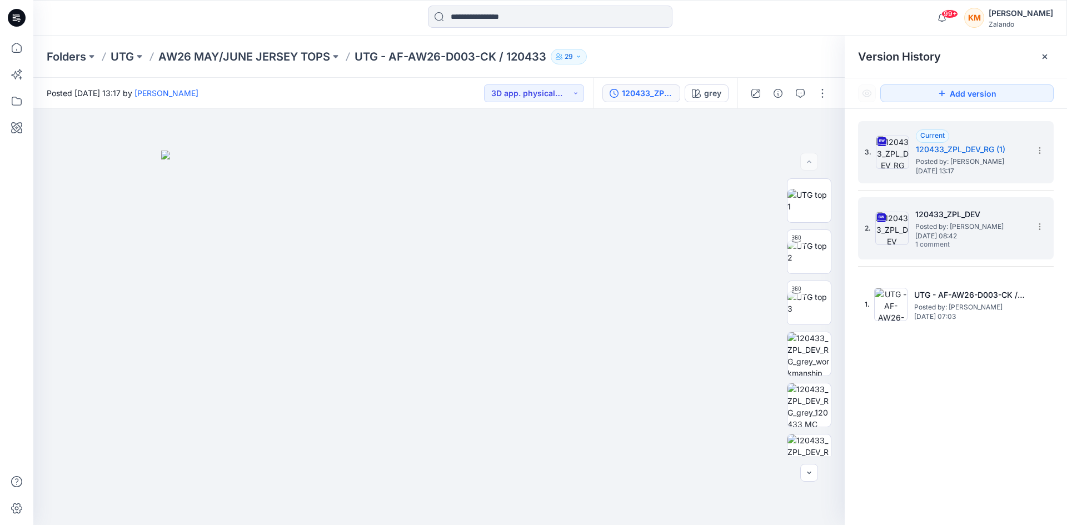
click at [927, 227] on span "Posted by: [PERSON_NAME]" at bounding box center [970, 226] width 111 height 11
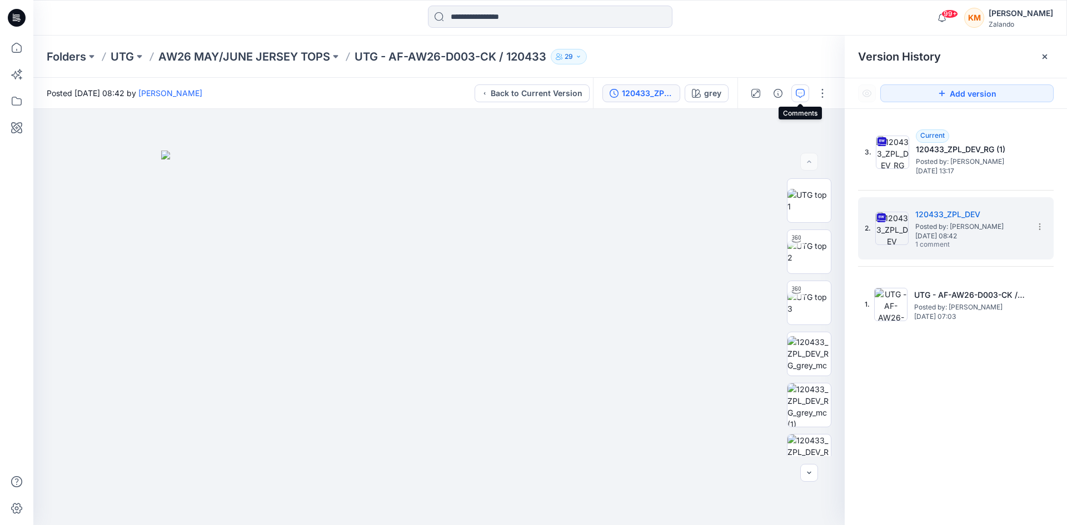
click at [800, 91] on icon "button" at bounding box center [800, 93] width 9 height 9
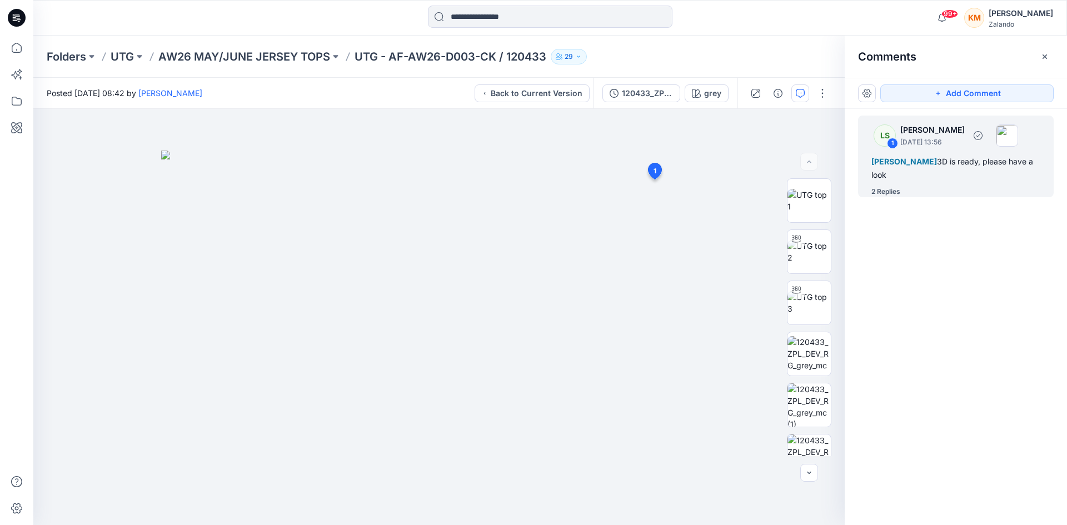
click at [878, 190] on div "2 Replies" at bounding box center [885, 191] width 29 height 11
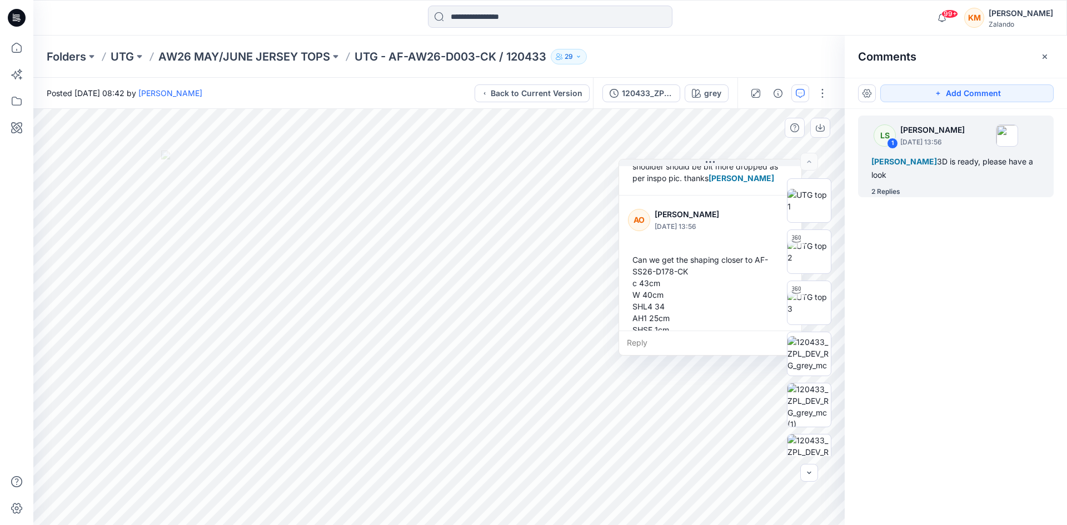
scroll to position [222, 0]
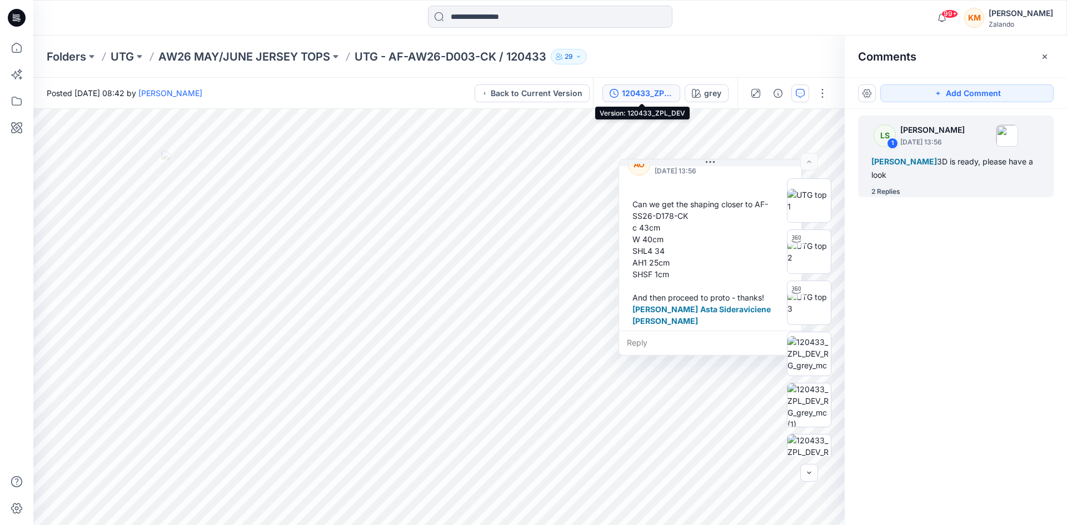
click at [628, 90] on div "120433_ZPL_DEV" at bounding box center [647, 93] width 51 height 12
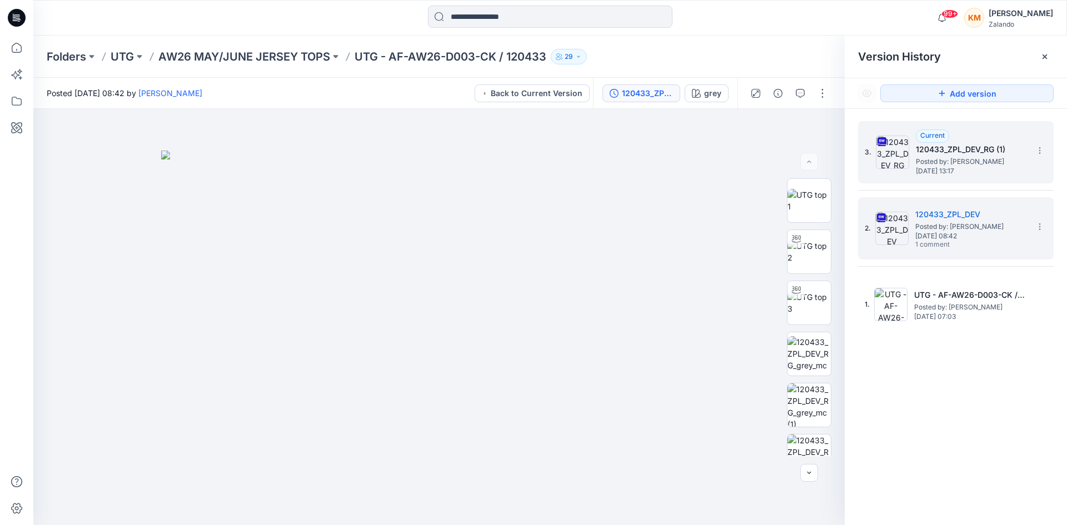
click at [946, 153] on h5 "120433_ZPL_DEV_RG (1)" at bounding box center [971, 149] width 111 height 13
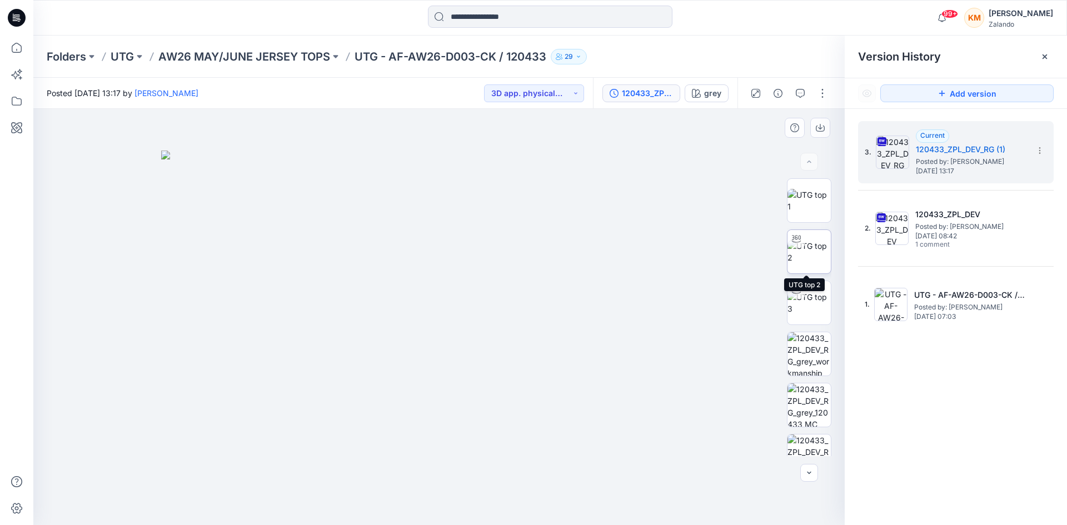
click at [797, 252] on img at bounding box center [808, 251] width 43 height 23
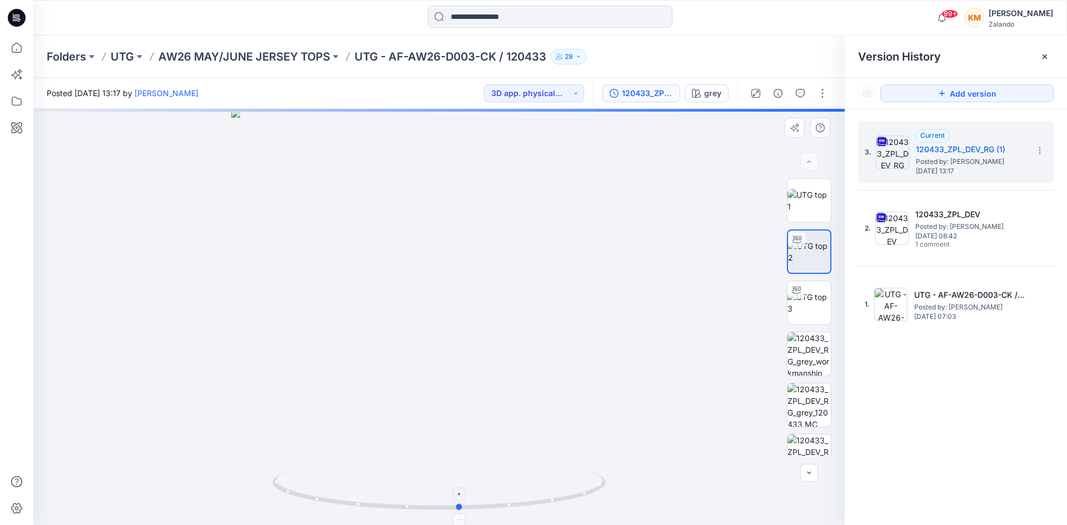
drag, startPoint x: 561, startPoint y: 500, endPoint x: 582, endPoint y: 496, distance: 21.5
click at [582, 496] on icon at bounding box center [440, 492] width 336 height 42
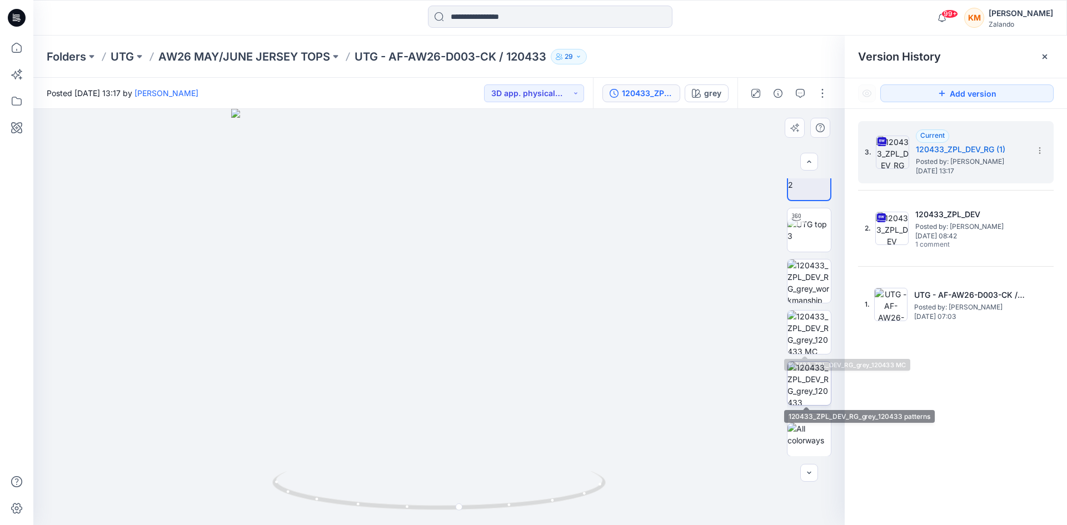
scroll to position [73, 0]
click at [806, 429] on img at bounding box center [808, 433] width 43 height 23
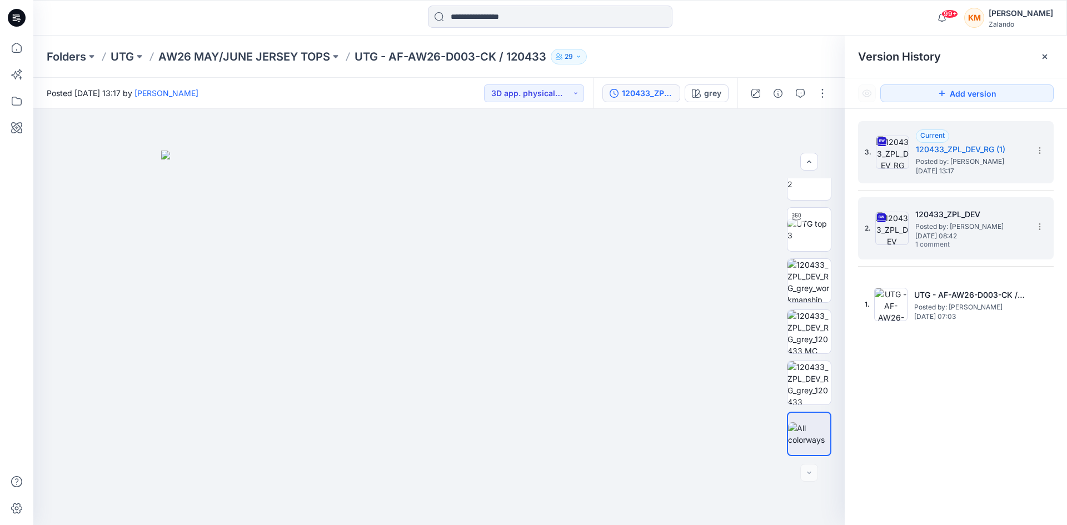
click at [952, 222] on span "Posted by: [PERSON_NAME]" at bounding box center [970, 226] width 111 height 11
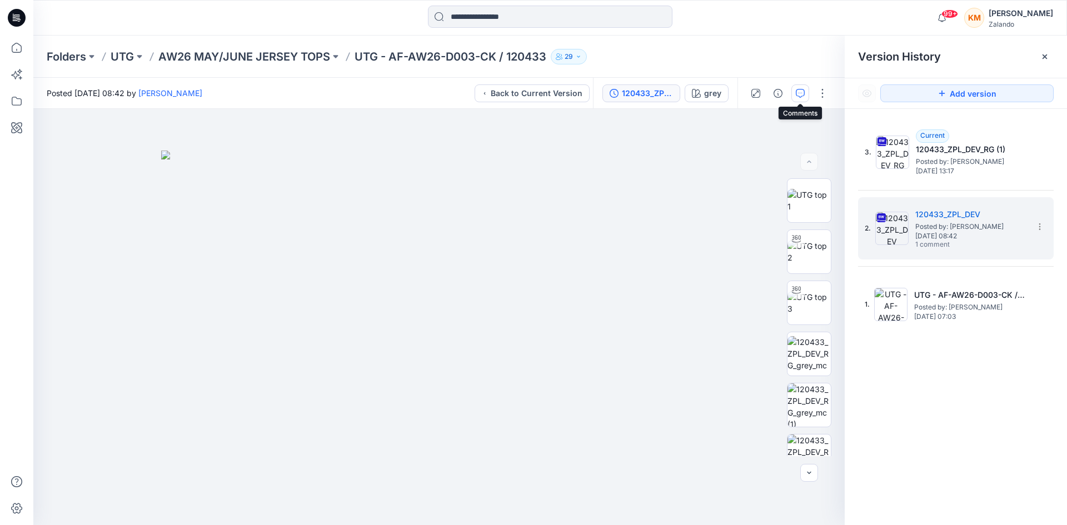
click at [799, 93] on icon "button" at bounding box center [800, 93] width 9 height 9
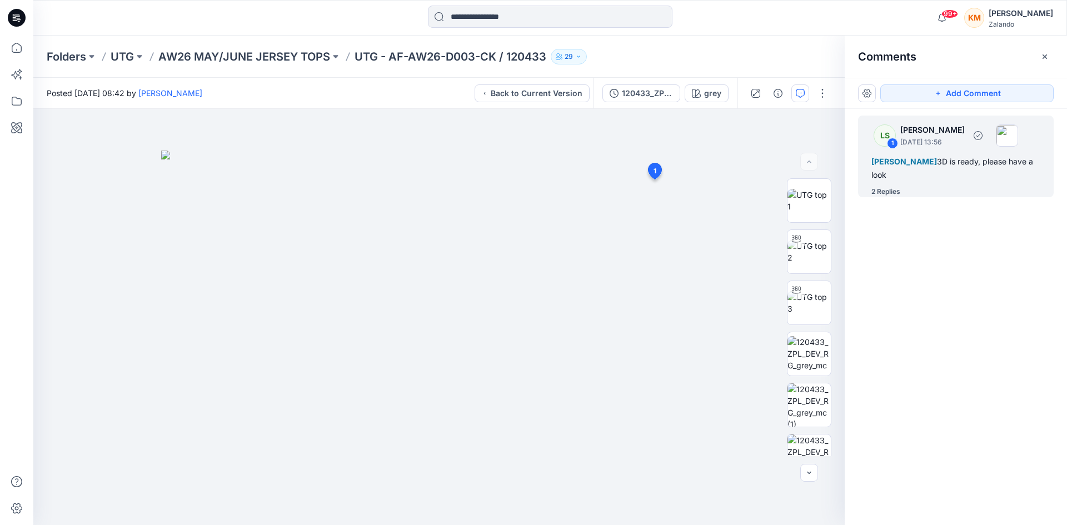
click at [885, 188] on div "2 Replies" at bounding box center [885, 191] width 29 height 11
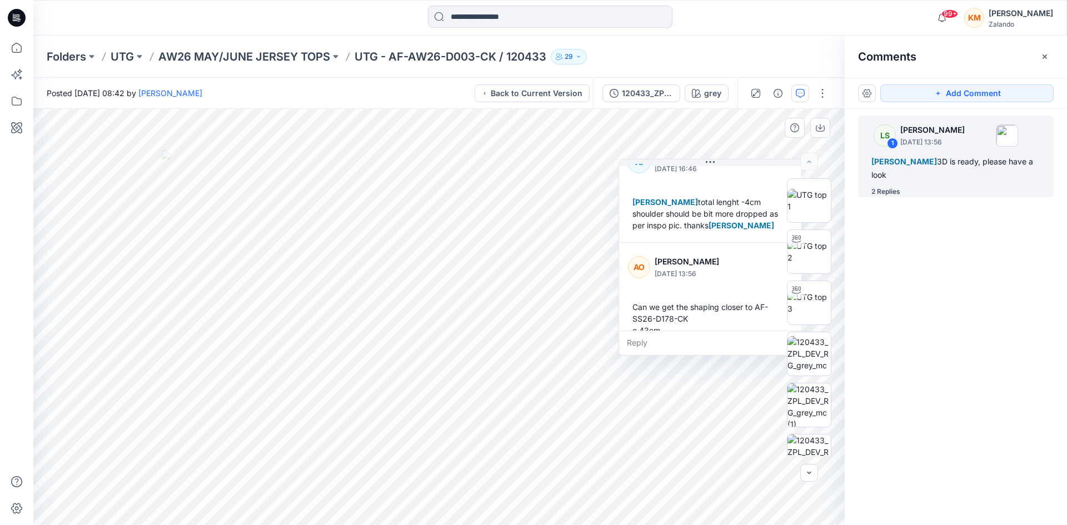
scroll to position [118, 0]
click at [657, 94] on div "120433_ZPL_DEV" at bounding box center [647, 93] width 51 height 12
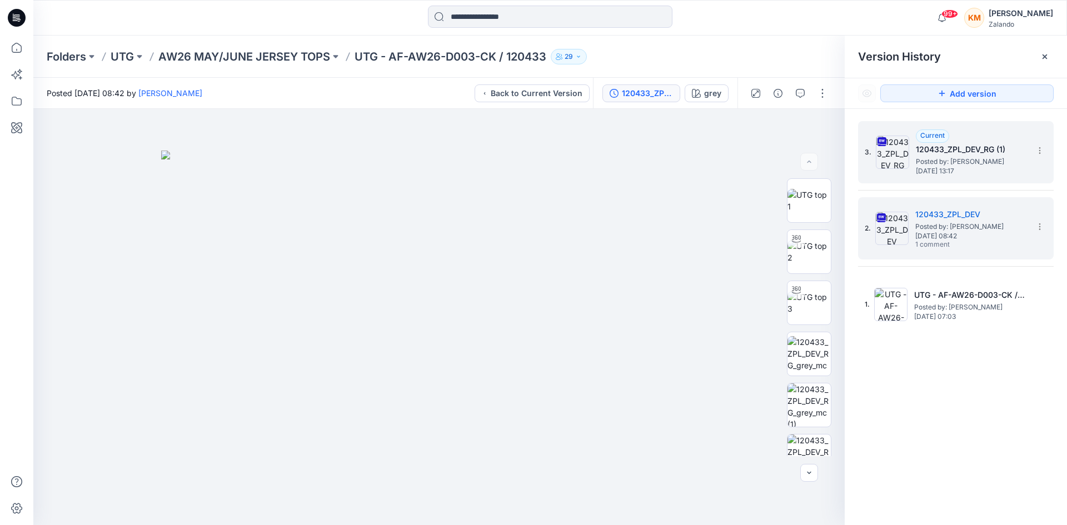
click at [907, 151] on img at bounding box center [892, 152] width 33 height 33
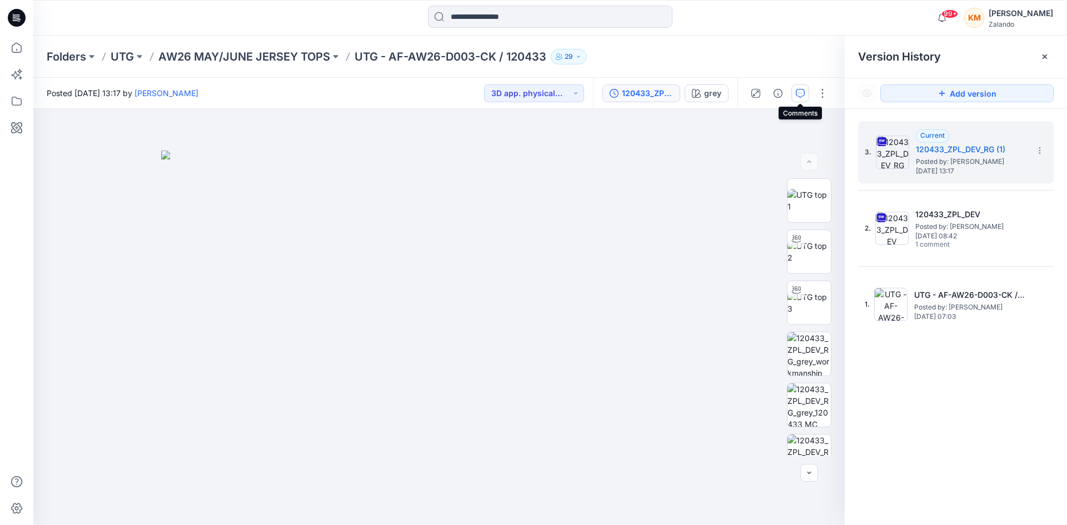
click at [796, 91] on icon "button" at bounding box center [800, 93] width 9 height 9
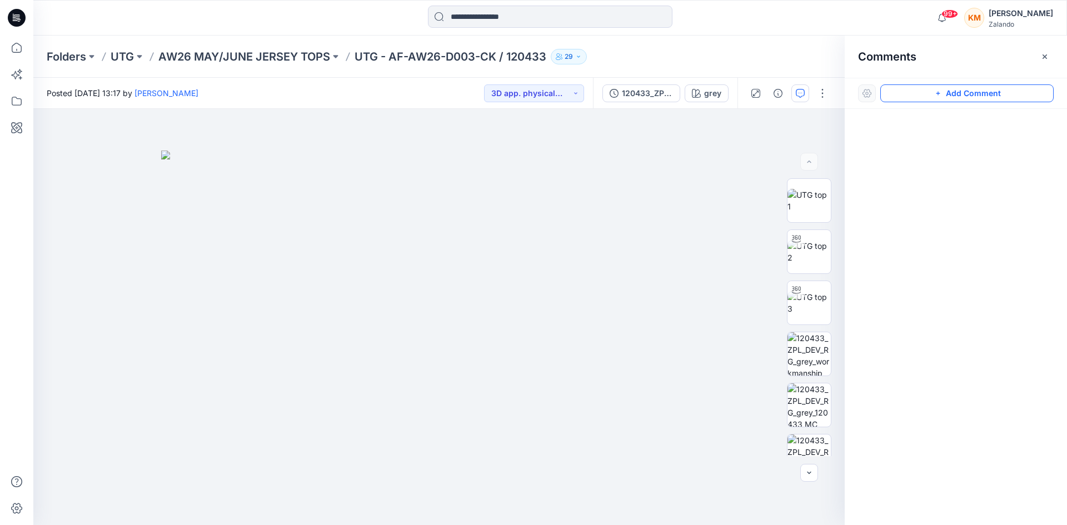
drag, startPoint x: 947, startPoint y: 92, endPoint x: 942, endPoint y: 92, distance: 5.6
click at [945, 92] on button "Add Comment" at bounding box center [966, 93] width 173 height 18
click at [536, 177] on div "1" at bounding box center [438, 317] width 811 height 416
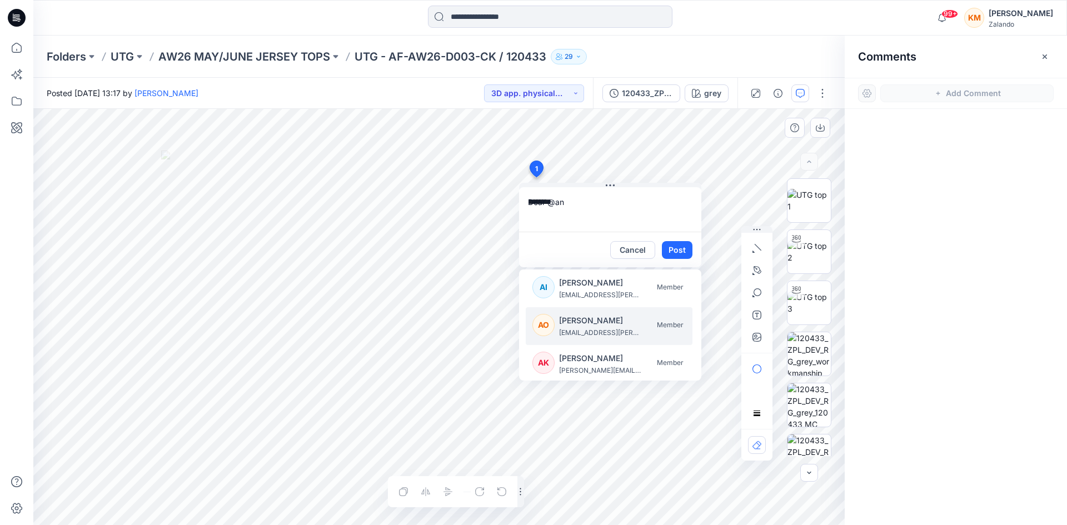
click at [591, 322] on p "[PERSON_NAME]" at bounding box center [600, 320] width 83 height 13
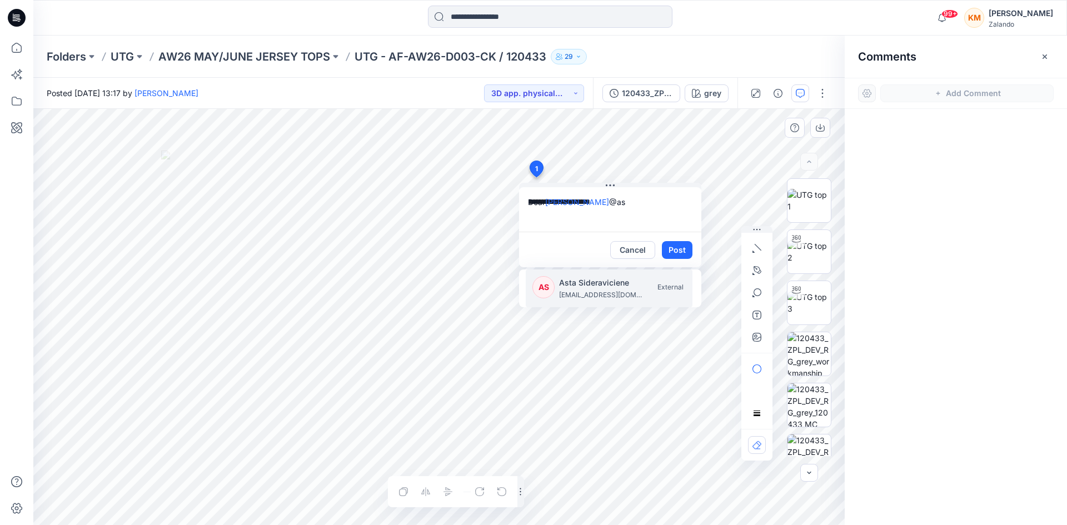
click at [598, 288] on div "Asta Sideraviciene [EMAIL_ADDRESS][DOMAIN_NAME]" at bounding box center [600, 288] width 83 height 24
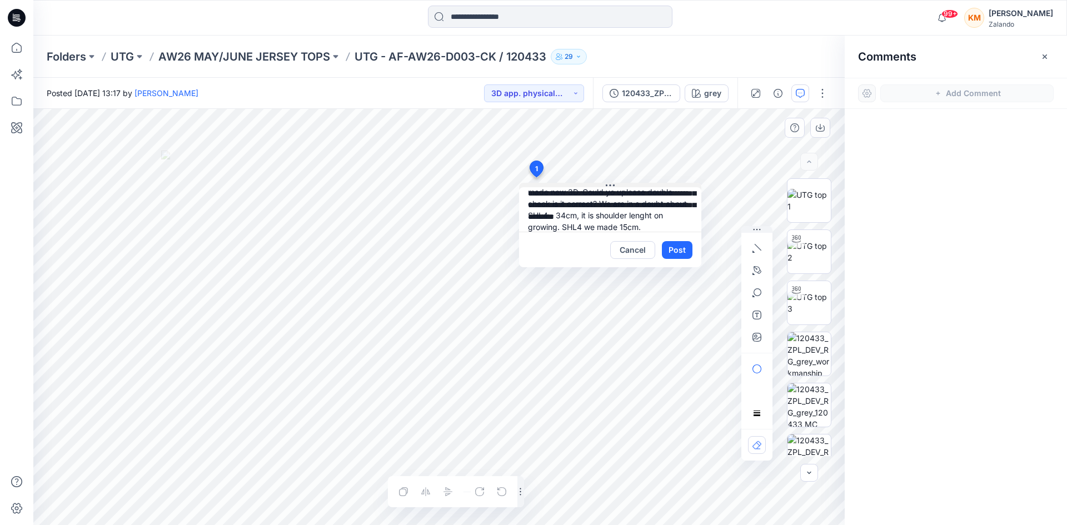
scroll to position [45, 0]
type textarea "**********"
click at [756, 314] on icon "button" at bounding box center [757, 315] width 4 height 4
click at [754, 341] on icon "button" at bounding box center [756, 337] width 9 height 9
type input"] "**********"
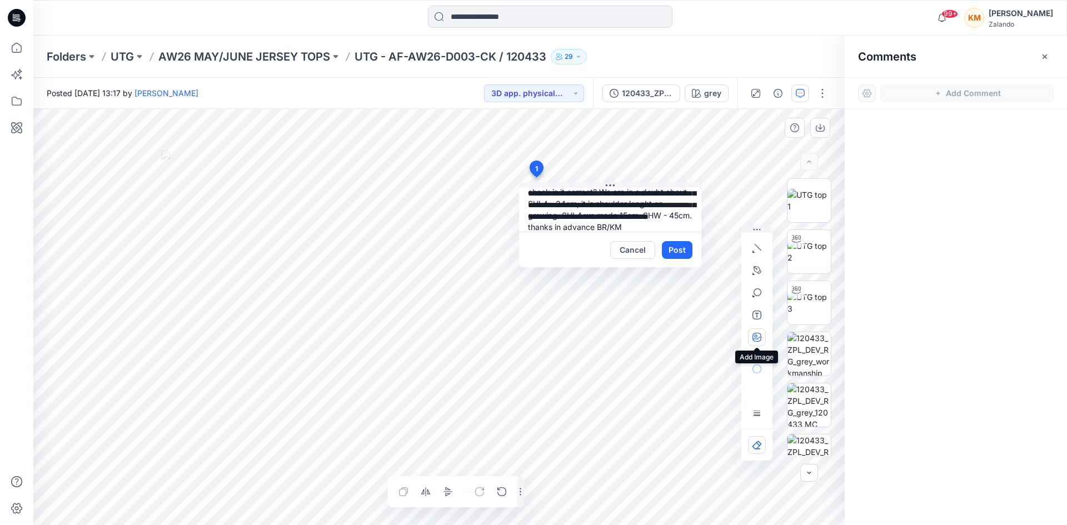
click at [755, 335] on icon "button" at bounding box center [755, 335] width 3 height 3
type input"] "**********"
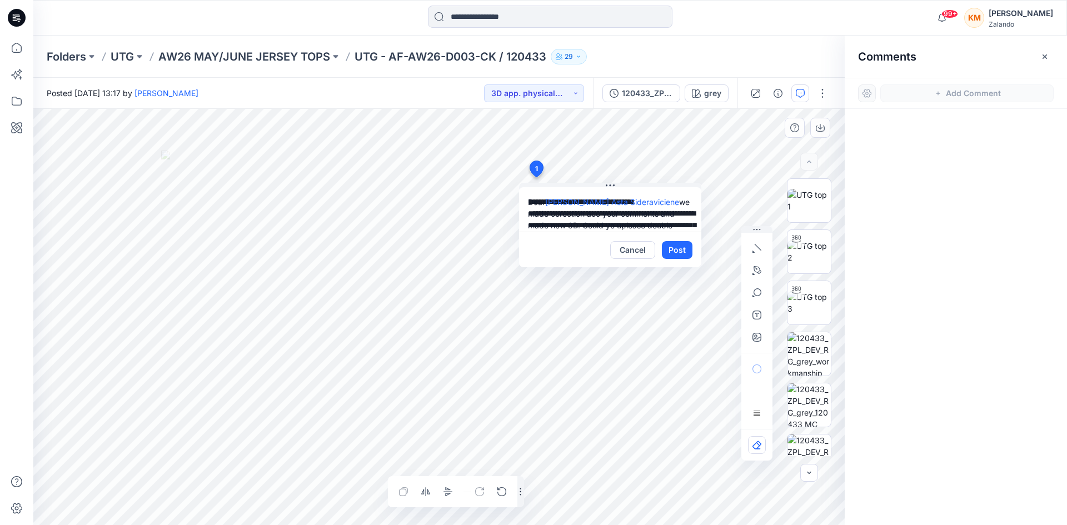
click at [575, 216] on textarea "**********" at bounding box center [610, 209] width 182 height 44
click at [611, 220] on textarea "**********" at bounding box center [610, 209] width 182 height 44
click at [633, 227] on textarea "**********" at bounding box center [610, 209] width 182 height 44
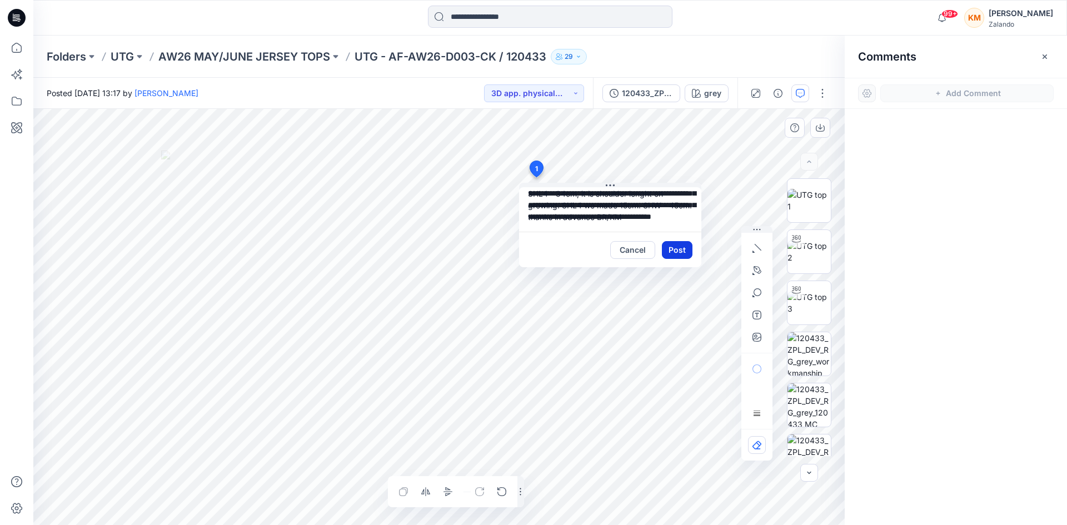
type textarea "**********"
click at [677, 249] on button "Post" at bounding box center [677, 250] width 31 height 18
